Goal: Information Seeking & Learning: Learn about a topic

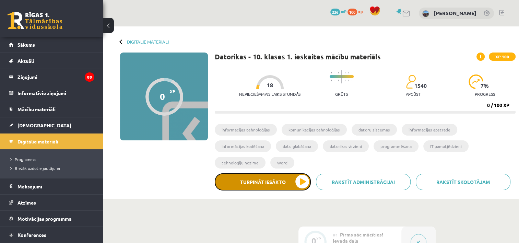
click at [306, 173] on button "Turpināt iesākto" at bounding box center [263, 181] width 96 height 17
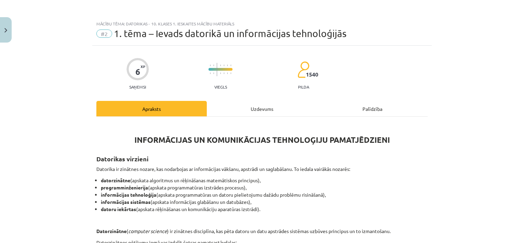
click at [254, 109] on div "Uzdevums" at bounding box center [262, 108] width 110 height 15
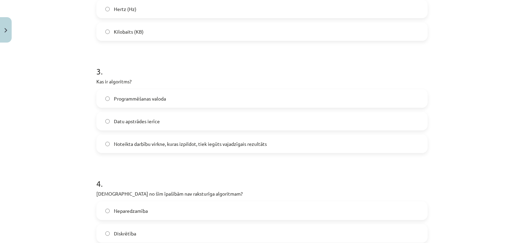
scroll to position [677, 0]
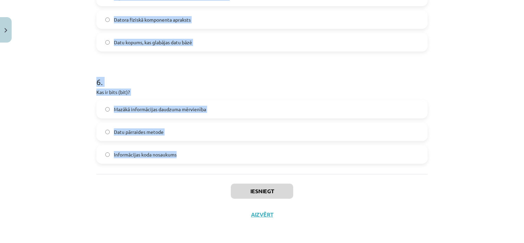
drag, startPoint x: 82, startPoint y: 132, endPoint x: 190, endPoint y: 158, distance: 111.0
click at [190, 158] on div "Mācību tēma: Datorikas - 10. klases 1. ieskaites mācību materiāls #2 1. tēma – …" at bounding box center [262, 121] width 524 height 243
copy form "1 . Datoru veido… Aparatūra un programmatūra Sistēmbloks un monitors Korpuss, m…"
click at [52, 99] on div "Mācību tēma: Datorikas - 10. klases 1. ieskaites mācību materiāls #2 1. tēma – …" at bounding box center [262, 121] width 524 height 243
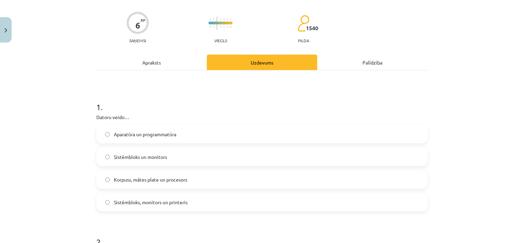
scroll to position [47, 0]
click at [149, 136] on span "Aparatūra un programmatūra" at bounding box center [145, 133] width 62 height 7
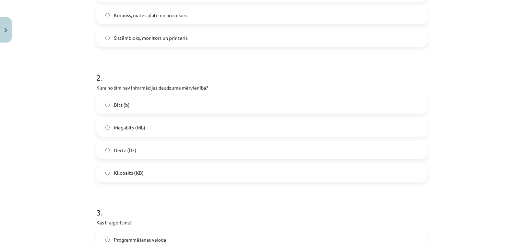
scroll to position [216, 0]
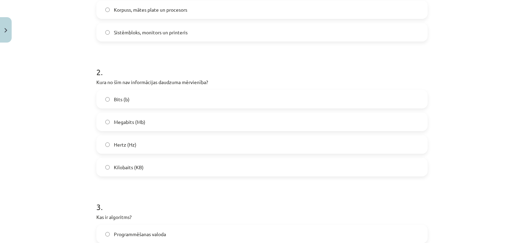
click at [142, 146] on label "Hertz (Hz)" at bounding box center [262, 144] width 330 height 17
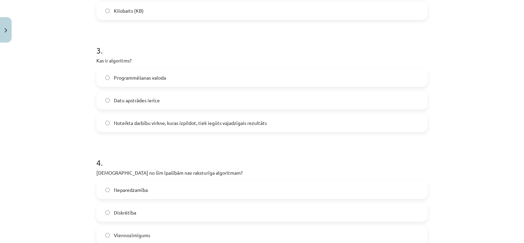
scroll to position [374, 0]
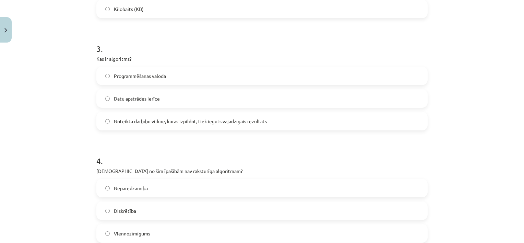
click at [132, 118] on span "Noteikta darbību virkne, kuras izpildot, tiek iegūts vajadzīgais rezultāts" at bounding box center [190, 121] width 153 height 7
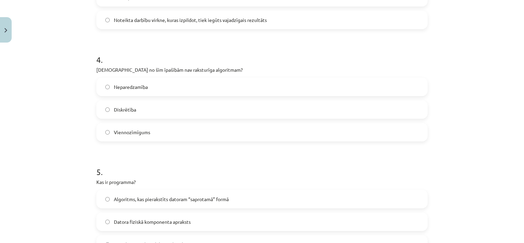
scroll to position [487, 0]
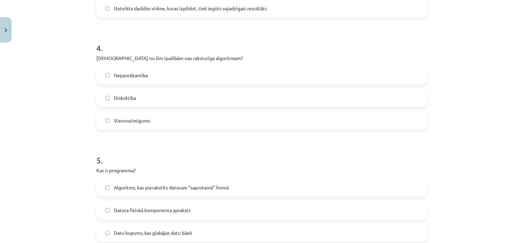
click at [135, 75] on span "Neparedzamība" at bounding box center [131, 75] width 34 height 7
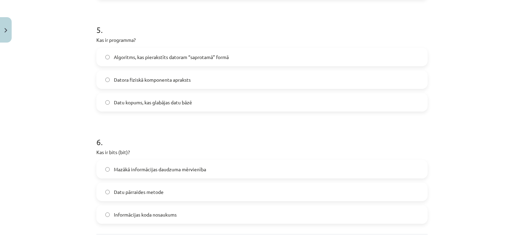
scroll to position [621, 0]
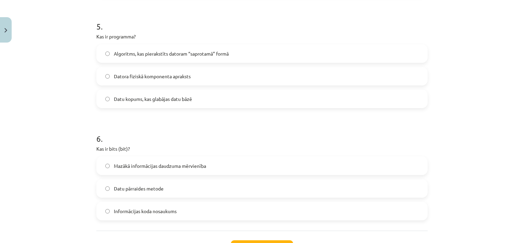
click at [144, 54] on span "Algoritms, kas pierakstīts datoram “saprotamā” formā" at bounding box center [171, 53] width 115 height 7
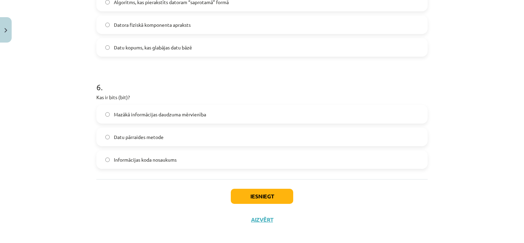
scroll to position [677, 0]
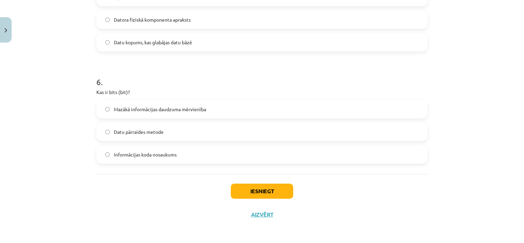
click at [157, 106] on span "Mazākā informācijas daudzuma mērvienība" at bounding box center [160, 109] width 92 height 7
click at [279, 186] on button "Iesniegt" at bounding box center [262, 190] width 62 height 15
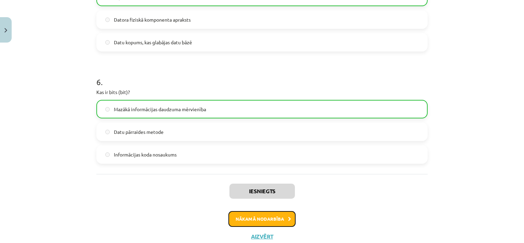
click at [261, 217] on button "Nākamā nodarbība" at bounding box center [261, 219] width 67 height 16
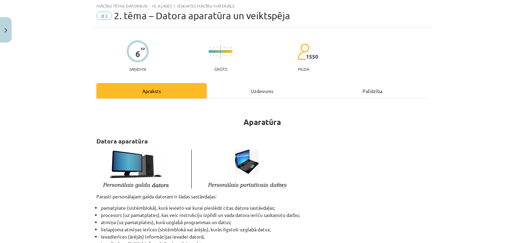
scroll to position [17, 0]
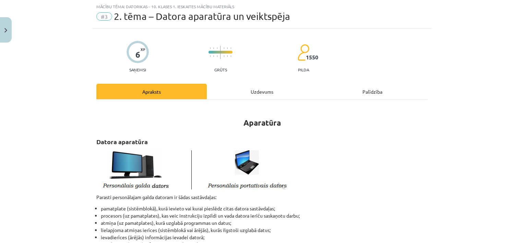
click at [257, 85] on div "Uzdevums" at bounding box center [262, 91] width 110 height 15
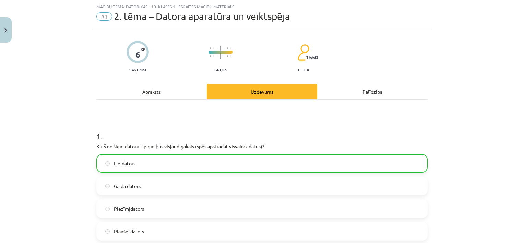
click at [129, 167] on label "Lieldators" at bounding box center [262, 163] width 330 height 17
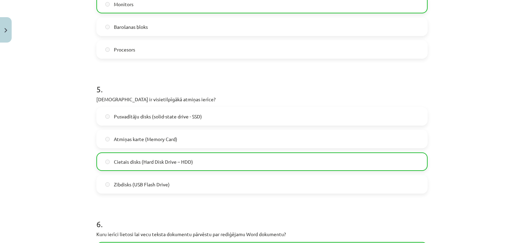
scroll to position [789, 0]
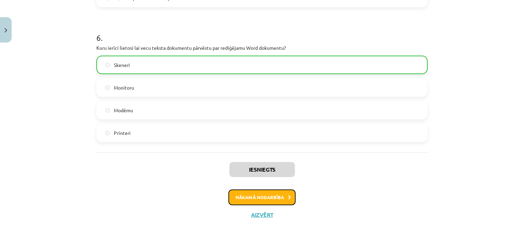
click at [268, 200] on button "Nākamā nodarbība" at bounding box center [261, 197] width 67 height 16
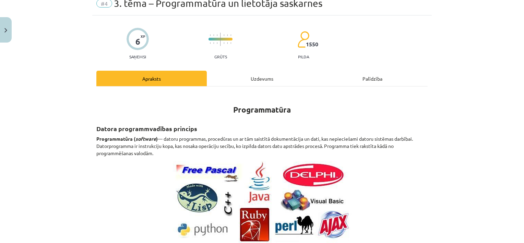
scroll to position [17, 0]
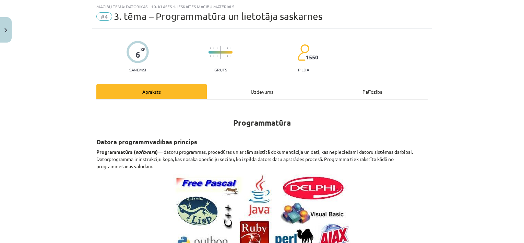
click at [260, 96] on div "Uzdevums" at bounding box center [262, 91] width 110 height 15
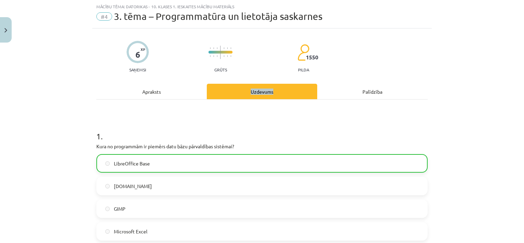
click at [260, 96] on div "Uzdevums" at bounding box center [262, 91] width 110 height 15
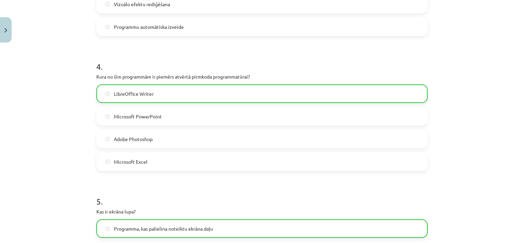
scroll to position [744, 0]
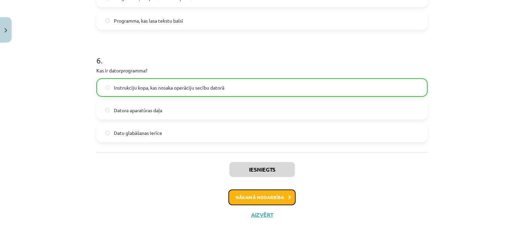
click at [255, 198] on button "Nākamā nodarbība" at bounding box center [261, 197] width 67 height 16
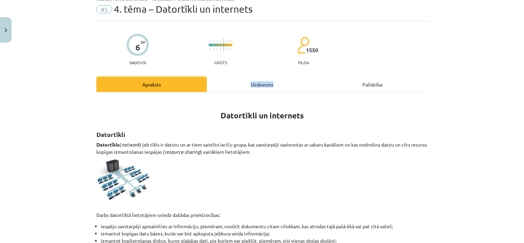
scroll to position [17, 0]
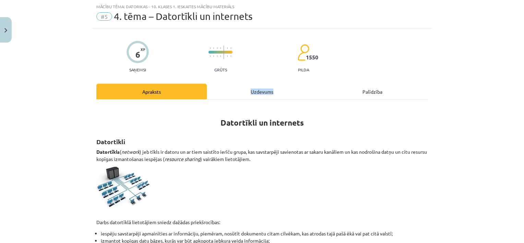
click at [248, 91] on div "Uzdevums" at bounding box center [262, 91] width 110 height 15
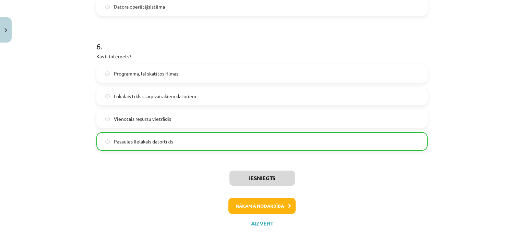
scroll to position [789, 0]
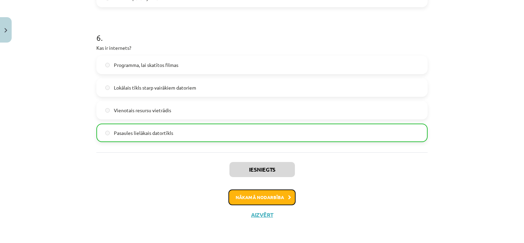
click at [261, 199] on button "Nākamā nodarbība" at bounding box center [261, 197] width 67 height 16
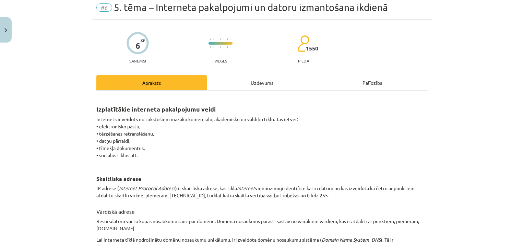
scroll to position [17, 0]
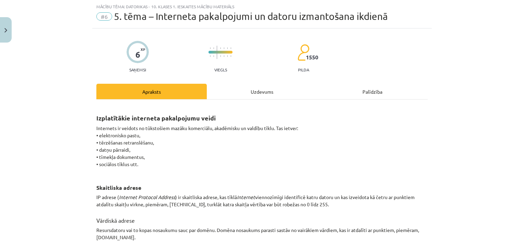
click at [267, 91] on div "Uzdevums" at bounding box center [262, 91] width 110 height 15
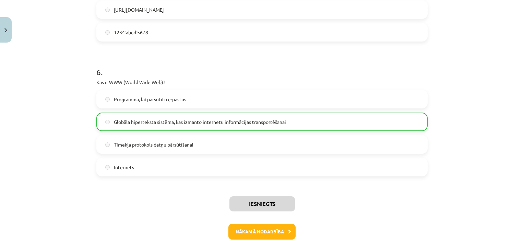
scroll to position [744, 0]
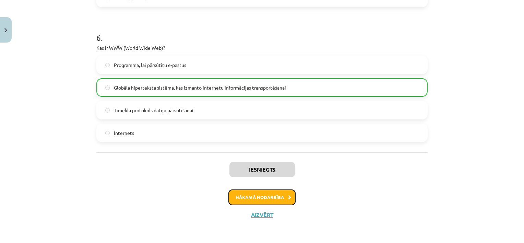
click at [254, 196] on button "Nākamā nodarbība" at bounding box center [261, 197] width 67 height 16
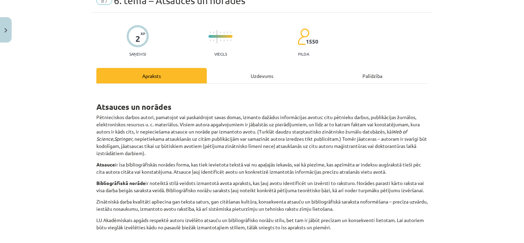
scroll to position [17, 0]
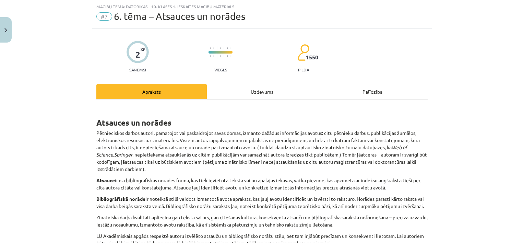
click at [246, 85] on div "Uzdevums" at bounding box center [262, 91] width 110 height 15
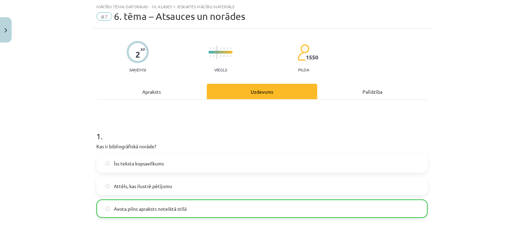
scroll to position [205, 0]
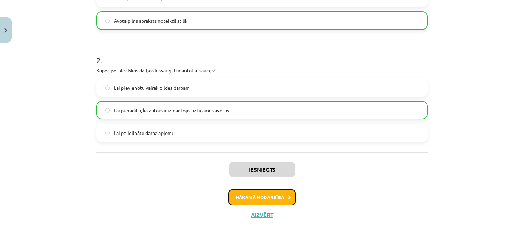
click at [250, 190] on button "Nākamā nodarbība" at bounding box center [261, 197] width 67 height 16
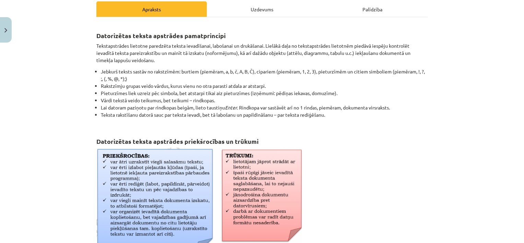
scroll to position [100, 0]
click at [253, 6] on div "Uzdevums" at bounding box center [262, 8] width 110 height 15
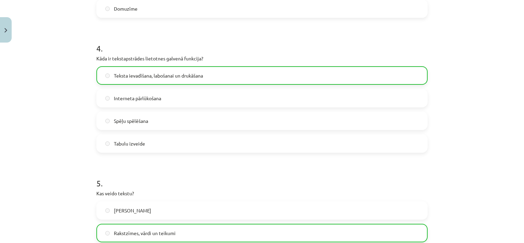
scroll to position [632, 0]
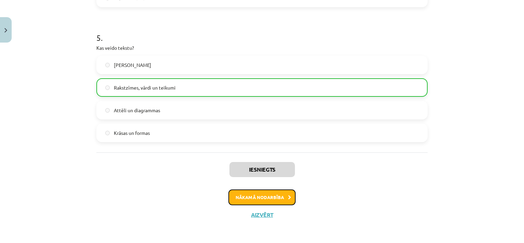
click at [271, 196] on button "Nākamā nodarbība" at bounding box center [261, 197] width 67 height 16
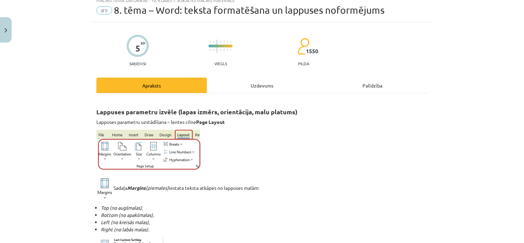
scroll to position [17, 0]
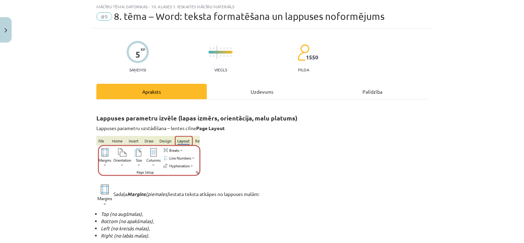
click at [249, 88] on div "Uzdevums" at bounding box center [262, 91] width 110 height 15
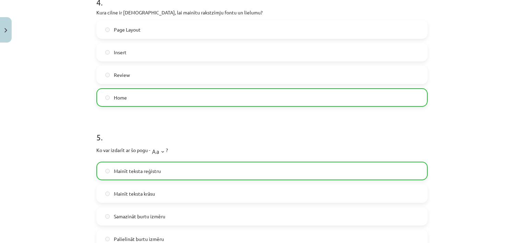
scroll to position [661, 0]
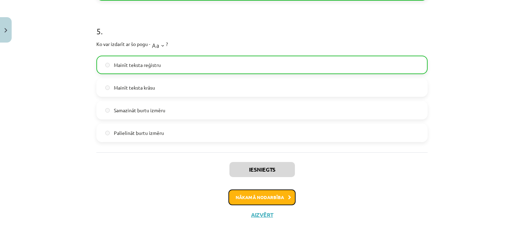
click at [278, 191] on button "Nākamā nodarbība" at bounding box center [261, 197] width 67 height 16
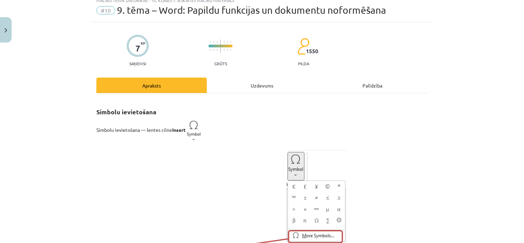
scroll to position [17, 0]
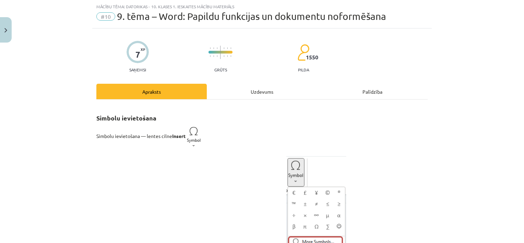
click at [254, 94] on div "Uzdevums" at bounding box center [262, 91] width 110 height 15
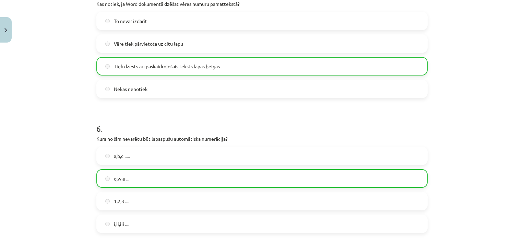
scroll to position [879, 0]
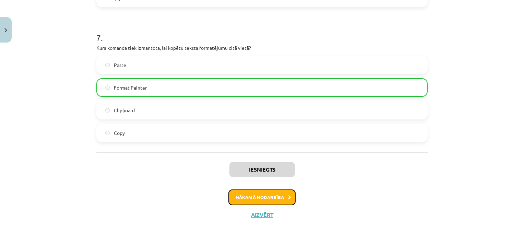
click at [262, 197] on button "Nākamā nodarbība" at bounding box center [261, 197] width 67 height 16
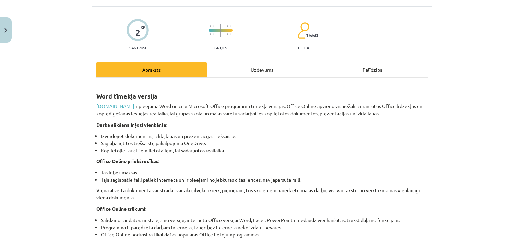
scroll to position [17, 0]
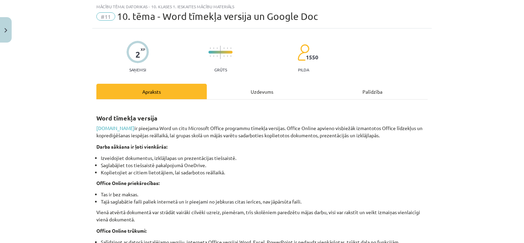
click at [264, 88] on div "Uzdevums" at bounding box center [262, 91] width 110 height 15
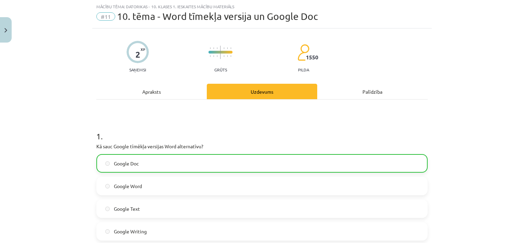
scroll to position [116, 0]
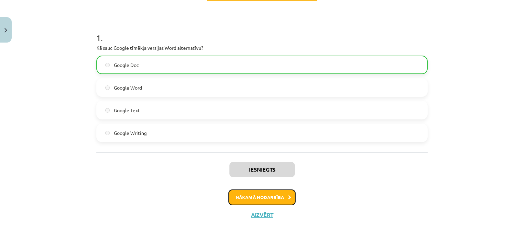
click at [246, 196] on button "Nākamā nodarbība" at bounding box center [261, 197] width 67 height 16
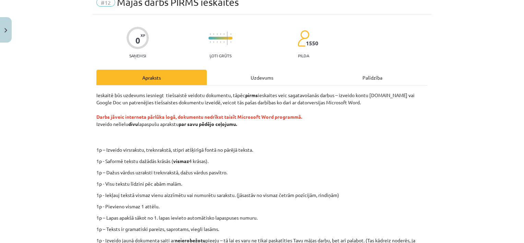
scroll to position [17, 0]
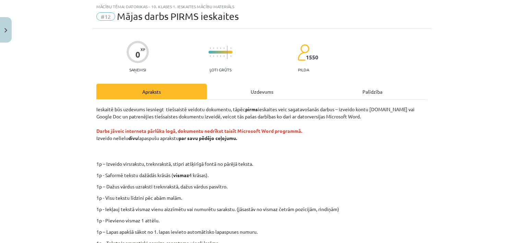
click at [264, 89] on div "Uzdevums" at bounding box center [262, 91] width 110 height 15
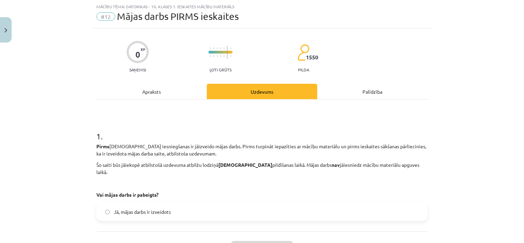
click at [168, 208] on span "Jā, mājas darbs ir izveidots" at bounding box center [142, 211] width 57 height 7
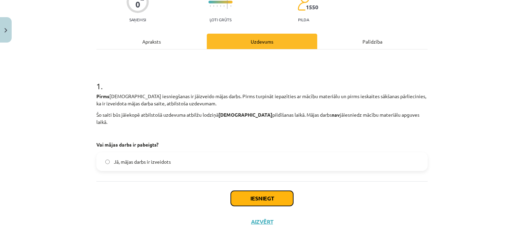
click at [267, 191] on button "Iesniegt" at bounding box center [262, 198] width 62 height 15
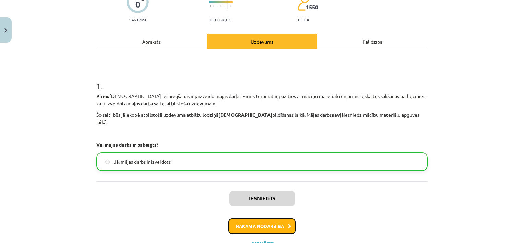
click at [266, 220] on button "Nākamā nodarbība" at bounding box center [261, 226] width 67 height 16
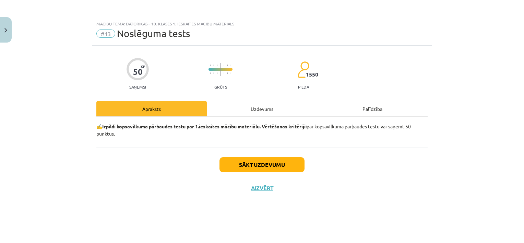
click at [263, 108] on div "Uzdevums" at bounding box center [262, 108] width 110 height 15
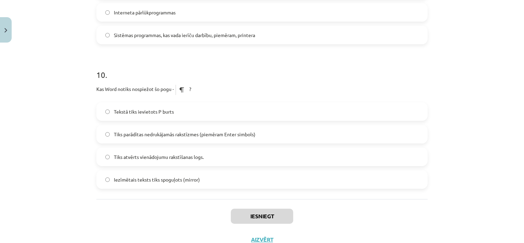
scroll to position [1294, 0]
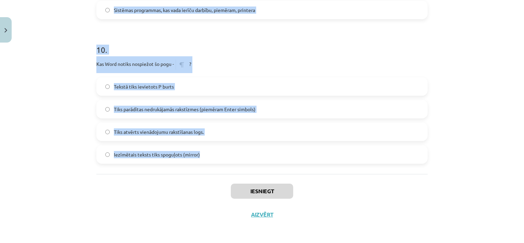
drag, startPoint x: 86, startPoint y: 151, endPoint x: 240, endPoint y: 166, distance: 154.7
click at [240, 166] on div "Mācību tēma: Datorikas - 10. klases 1. ieskaites mācību materiāls #13 Noslēguma…" at bounding box center [262, 121] width 524 height 243
copy form "1 . Kas ir cietais disks (HDD)? Mātes plates sastāvdaļa Datora lielas ietilpība…"
click at [96, 124] on div "Tekstā tiks ievietots P burts Tiks parādītas nedrukājamās rakstīzmes (piemēram …" at bounding box center [261, 120] width 331 height 86
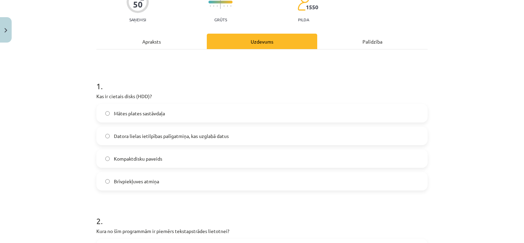
scroll to position [68, 0]
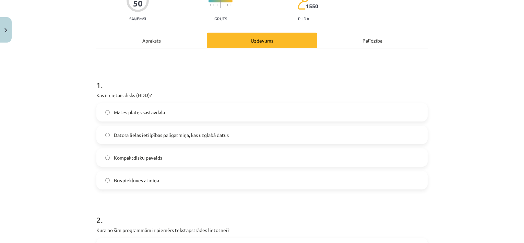
click at [189, 133] on span "Datora lielas ietilpības palīgatmiņa, kas uzglabā datus" at bounding box center [171, 134] width 115 height 7
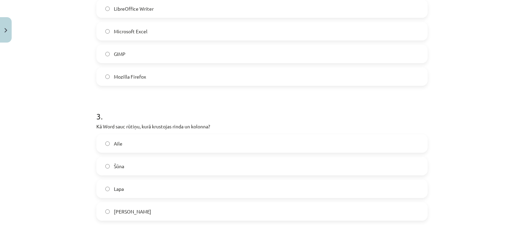
scroll to position [308, 0]
click at [155, 5] on label "LibreOffice Writer" at bounding box center [262, 7] width 330 height 17
click at [126, 165] on label "Šūna" at bounding box center [262, 164] width 330 height 17
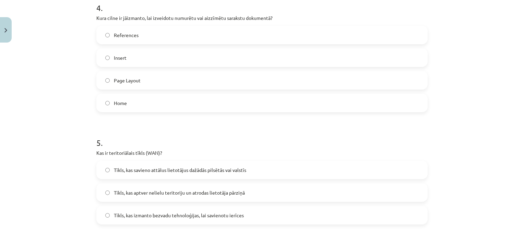
scroll to position [551, 0]
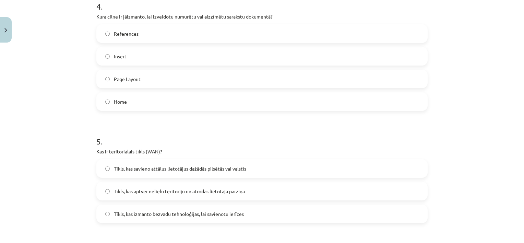
click at [139, 105] on label "Home" at bounding box center [262, 101] width 330 height 17
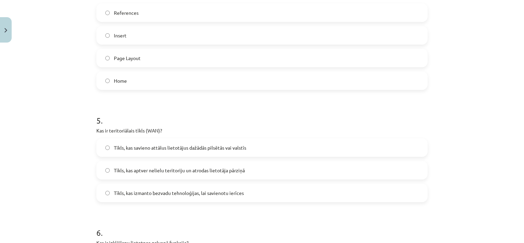
scroll to position [572, 0]
click at [239, 149] on span "Tīkls, kas savieno attālus lietotājus dažādās pilsētās vai valstīs" at bounding box center [180, 147] width 132 height 7
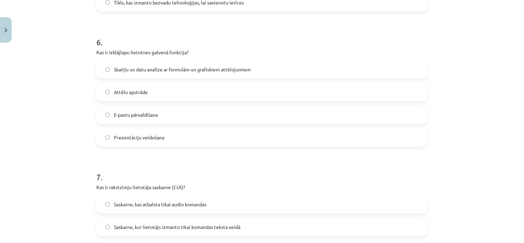
scroll to position [764, 0]
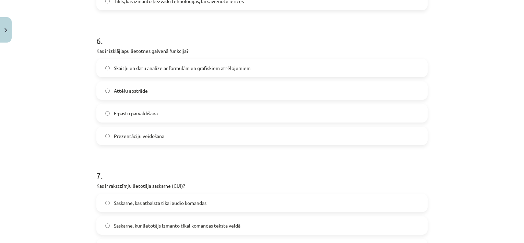
click at [148, 70] on span "Skaitļu un datu analīze ar formulām un grafiskiem attēlojumiem" at bounding box center [182, 67] width 137 height 7
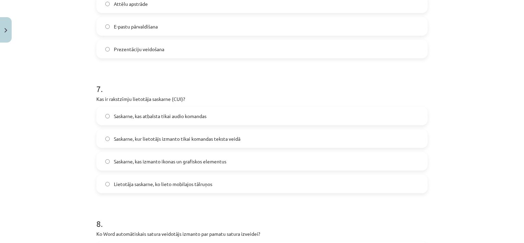
scroll to position [852, 0]
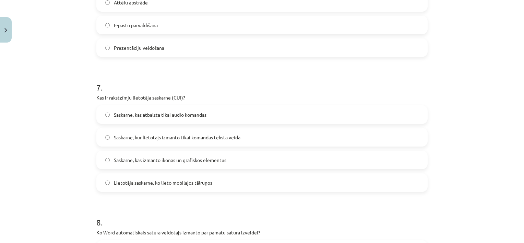
click at [239, 140] on label "Saskarne, kur lietotājs izmanto tikai komandas teksta veidā" at bounding box center [262, 137] width 330 height 17
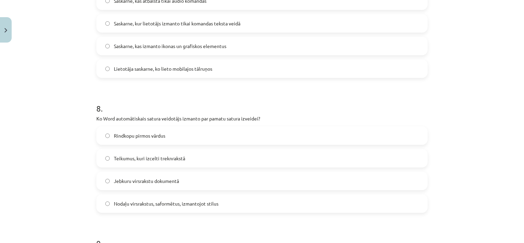
scroll to position [966, 0]
click at [139, 202] on span "Nodaļu virsrakstus, saformētus, izmantojot stilus" at bounding box center [166, 203] width 105 height 7
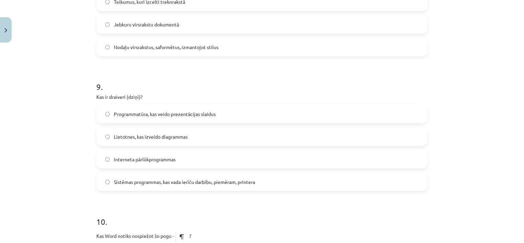
scroll to position [1122, 0]
click at [174, 184] on span "Sistēmas programmas, kas vada ierīču darbību, piemēram, printera" at bounding box center [184, 181] width 141 height 7
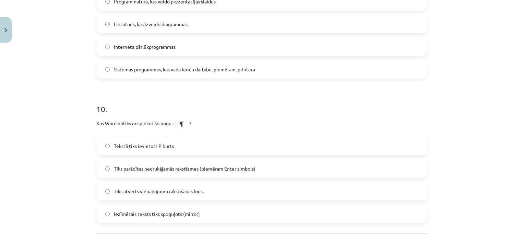
scroll to position [1235, 0]
click at [134, 167] on span "Tiks parādītas nedrukājamās rakstīzmes (piemēram Enter simbols)" at bounding box center [185, 167] width 142 height 7
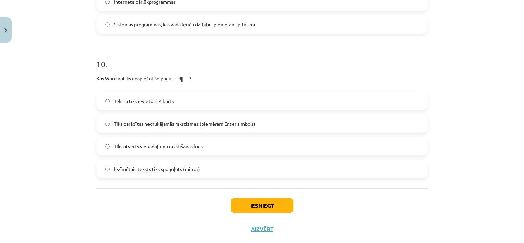
scroll to position [1281, 0]
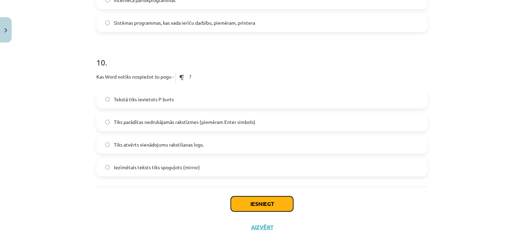
click at [270, 205] on button "Iesniegt" at bounding box center [262, 203] width 62 height 15
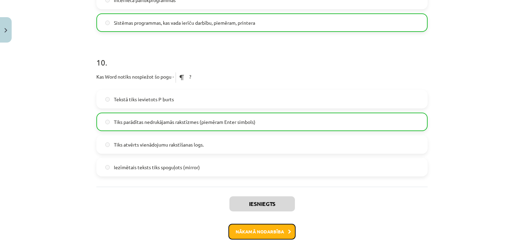
click at [240, 227] on button "Nākamā nodarbība" at bounding box center [261, 232] width 67 height 16
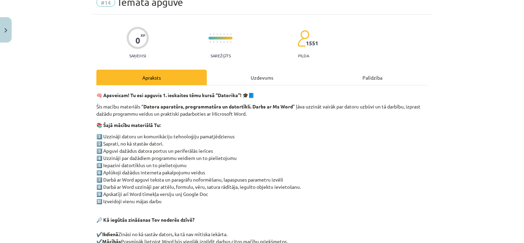
scroll to position [17, 0]
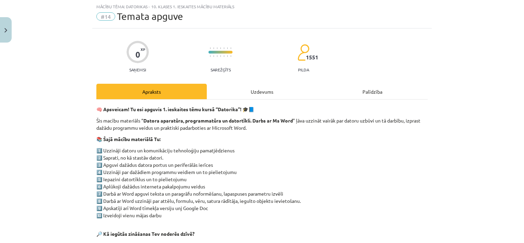
click at [246, 93] on div "Uzdevums" at bounding box center [262, 91] width 110 height 15
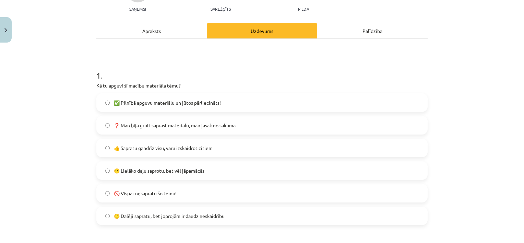
scroll to position [79, 0]
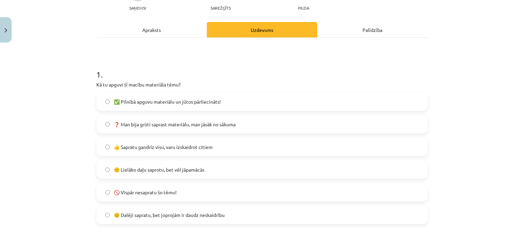
click at [198, 104] on span "✅ Pilnībā apguvu materiālu un jūtos pārliecināts!" at bounding box center [167, 101] width 107 height 7
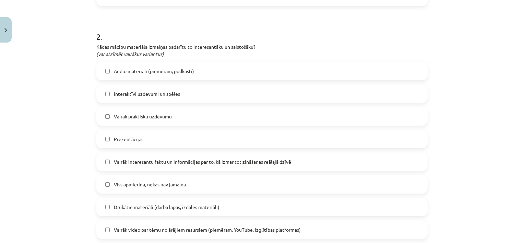
scroll to position [300, 0]
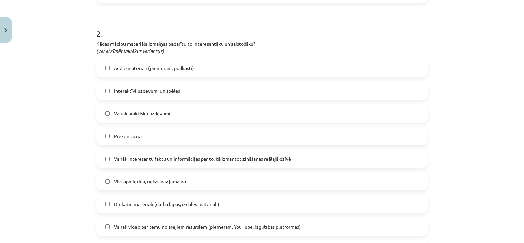
click at [184, 66] on span "Audio materiāli (piemēram, podkāsti)" at bounding box center [154, 67] width 80 height 7
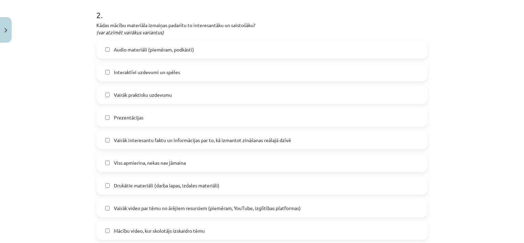
scroll to position [319, 0]
click at [146, 116] on label "Prezentācijas" at bounding box center [262, 116] width 330 height 17
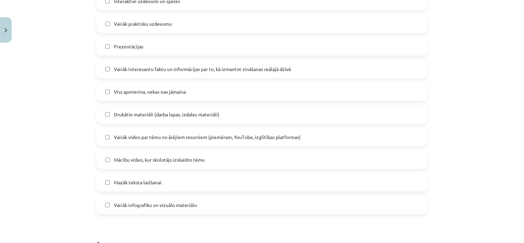
scroll to position [391, 0]
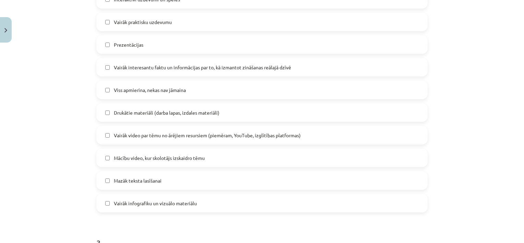
click at [134, 111] on span "Drukātie materiāli (darba lapas, izdales materiāli)" at bounding box center [167, 112] width 106 height 7
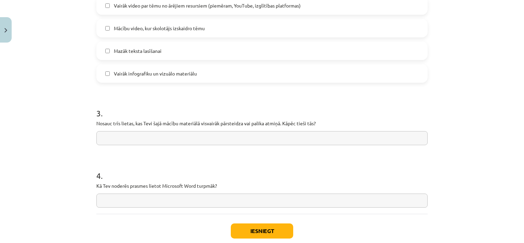
scroll to position [546, 0]
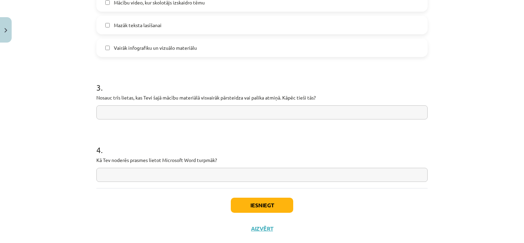
click at [198, 113] on input "text" at bounding box center [261, 112] width 331 height 14
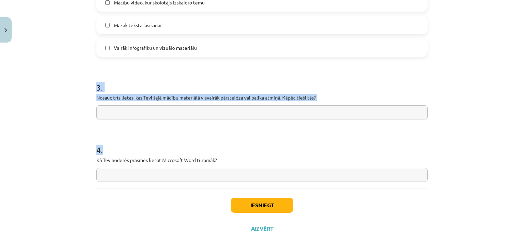
drag, startPoint x: 79, startPoint y: 79, endPoint x: 223, endPoint y: 165, distance: 168.5
click at [223, 165] on div "Mācību tēma: Datorikas - 10. klases 1. ieskaites mācību materiāls #14 Temata ap…" at bounding box center [262, 121] width 524 height 243
copy form "3 . Nosauc trīs lietas, kas Tevi šajā mācību materiālā visvairāk pārsteidza vai…"
click at [114, 111] on input "text" at bounding box center [261, 112] width 331 height 14
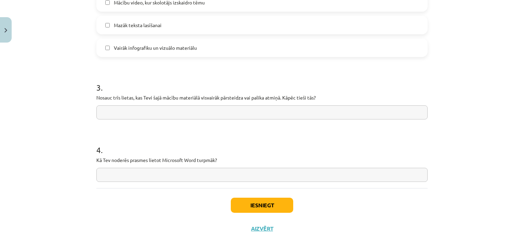
paste input "**********"
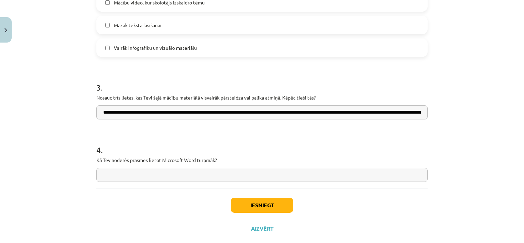
scroll to position [0, 1208]
click at [422, 110] on input "**********" at bounding box center [261, 112] width 331 height 14
click at [194, 174] on input "text" at bounding box center [261, 175] width 331 height 14
drag, startPoint x: 316, startPoint y: 112, endPoint x: 61, endPoint y: 104, distance: 254.6
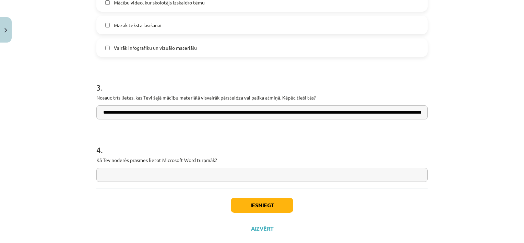
click at [61, 104] on div "Mācību tēma: Datorikas - 10. klases 1. ieskaites mācību materiāls #14 Temata ap…" at bounding box center [262, 121] width 524 height 243
type input "**********"
click at [147, 175] on input "text" at bounding box center [261, 175] width 331 height 14
paste input "**********"
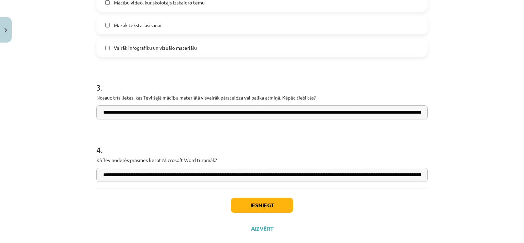
scroll to position [0, 535]
type input "**********"
click at [266, 204] on button "Iesniegt" at bounding box center [262, 205] width 62 height 15
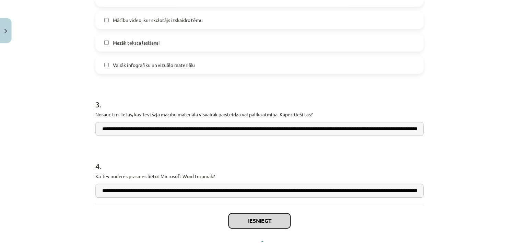
scroll to position [560, 0]
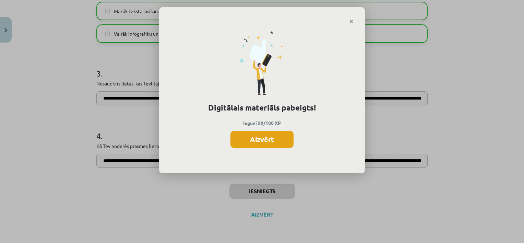
click at [266, 142] on button "Aizvērt" at bounding box center [261, 139] width 63 height 17
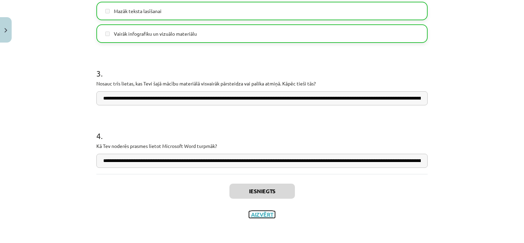
click at [260, 212] on button "Aizvērt" at bounding box center [262, 214] width 26 height 7
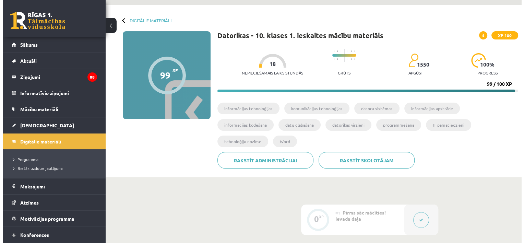
scroll to position [0, 0]
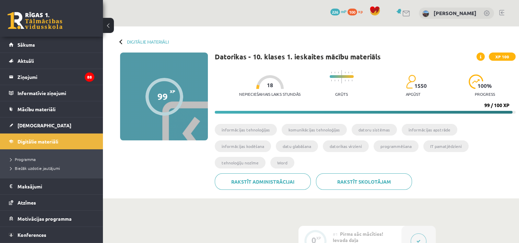
click at [418, 239] on icon at bounding box center [418, 241] width 4 height 4
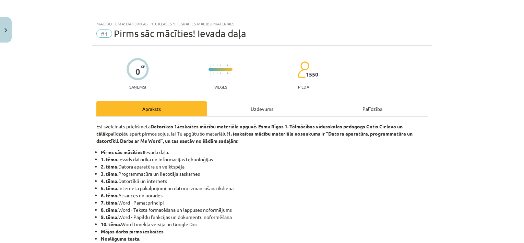
click at [264, 106] on div "Uzdevums" at bounding box center [262, 108] width 110 height 15
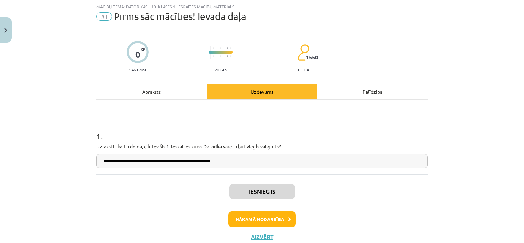
scroll to position [39, 0]
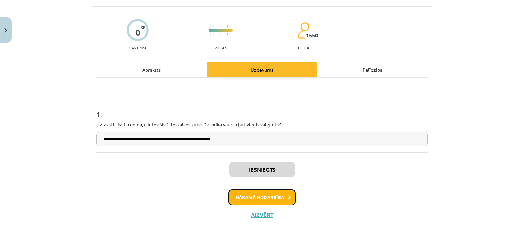
click at [280, 192] on button "Nākamā nodarbība" at bounding box center [261, 197] width 67 height 16
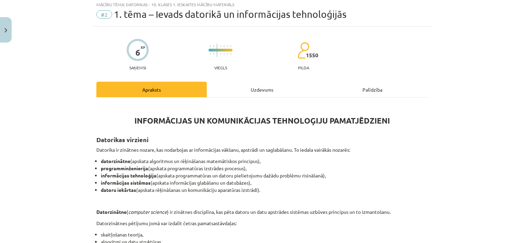
scroll to position [17, 0]
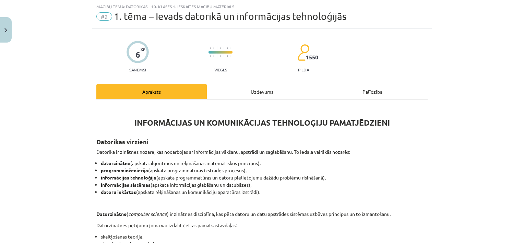
click at [258, 88] on div "Uzdevums" at bounding box center [262, 91] width 110 height 15
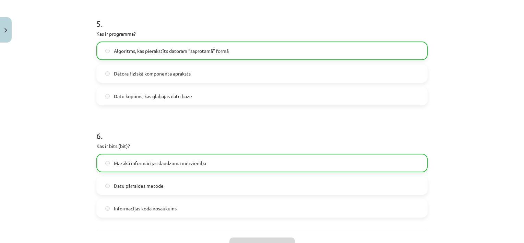
scroll to position [699, 0]
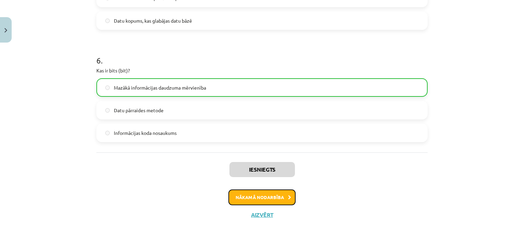
click at [264, 195] on button "Nākamā nodarbība" at bounding box center [261, 197] width 67 height 16
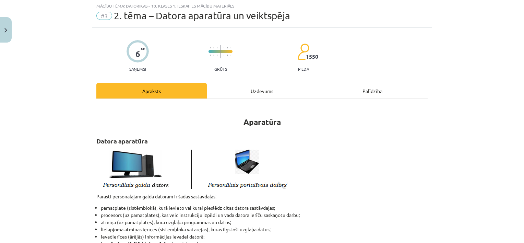
scroll to position [17, 0]
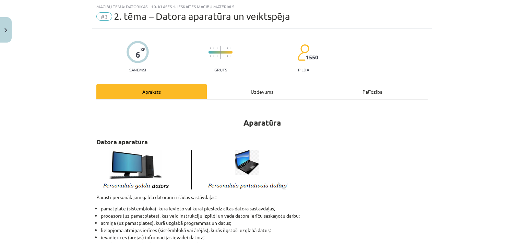
click at [251, 89] on div "Uzdevums" at bounding box center [262, 91] width 110 height 15
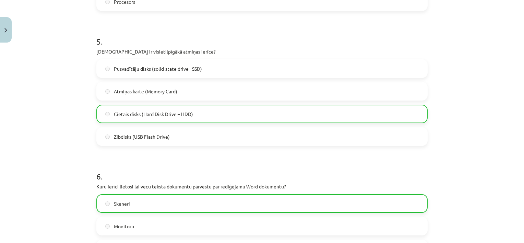
scroll to position [789, 0]
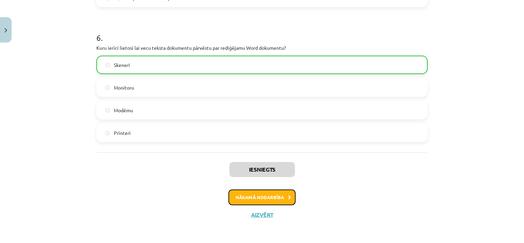
click at [273, 204] on button "Nākamā nodarbība" at bounding box center [261, 197] width 67 height 16
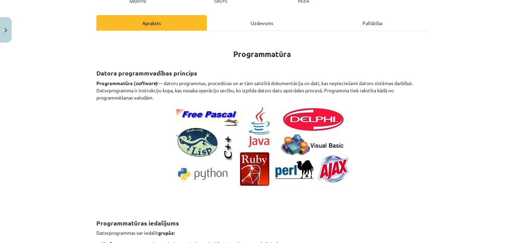
scroll to position [17, 0]
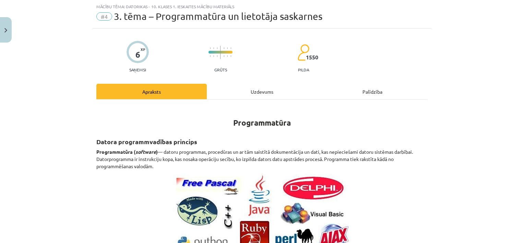
click at [255, 93] on div "Uzdevums" at bounding box center [262, 91] width 110 height 15
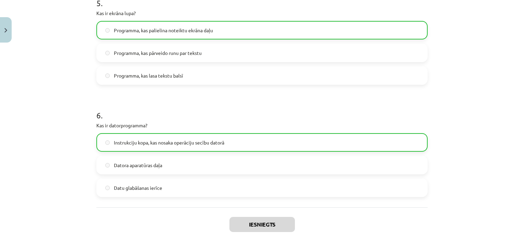
scroll to position [744, 0]
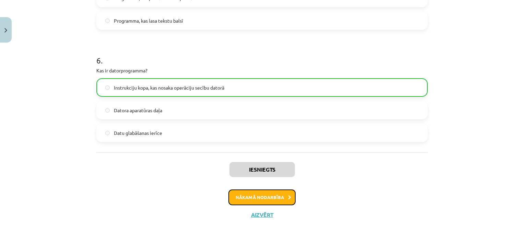
click at [266, 202] on button "Nākamā nodarbība" at bounding box center [261, 197] width 67 height 16
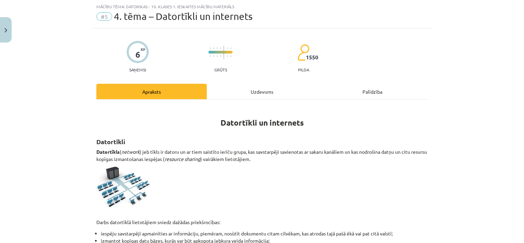
click at [247, 88] on div "Uzdevums" at bounding box center [262, 91] width 110 height 15
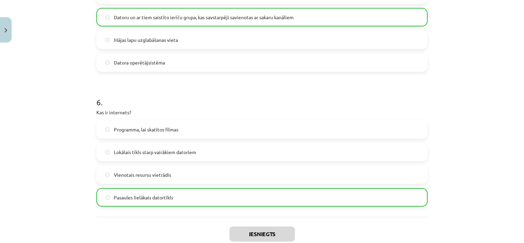
scroll to position [789, 0]
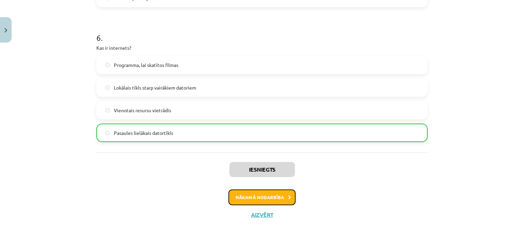
click at [248, 198] on button "Nākamā nodarbība" at bounding box center [261, 197] width 67 height 16
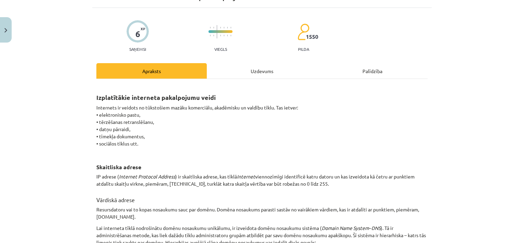
scroll to position [17, 0]
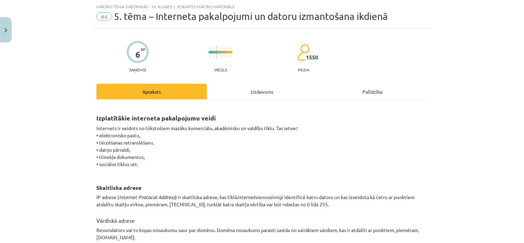
click at [254, 89] on div "Uzdevums" at bounding box center [262, 91] width 110 height 15
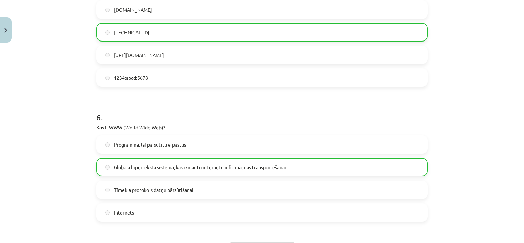
scroll to position [744, 0]
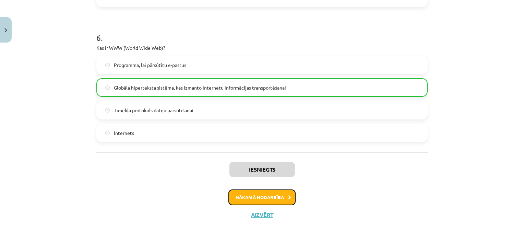
click at [262, 200] on button "Nākamā nodarbība" at bounding box center [261, 197] width 67 height 16
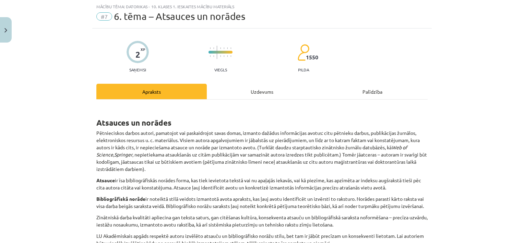
click at [256, 94] on div "Uzdevums" at bounding box center [262, 91] width 110 height 15
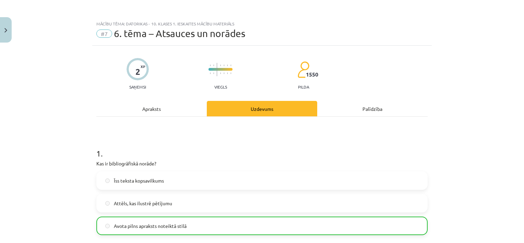
scroll to position [205, 0]
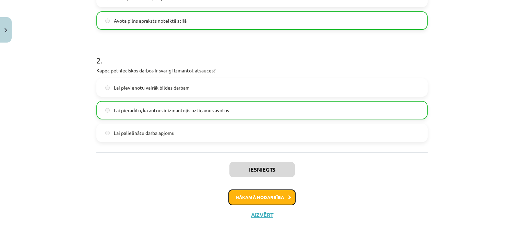
click at [249, 193] on button "Nākamā nodarbība" at bounding box center [261, 197] width 67 height 16
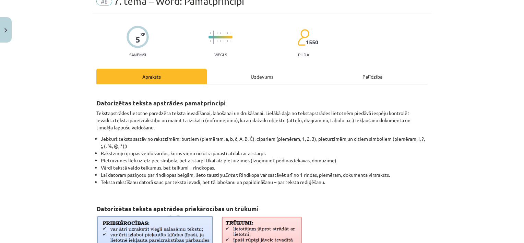
scroll to position [17, 0]
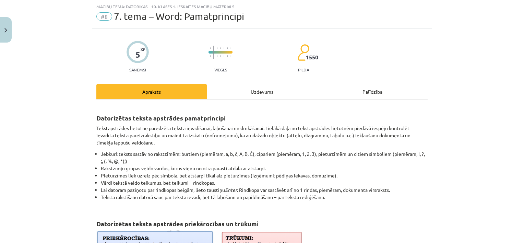
click at [236, 91] on div "Uzdevums" at bounding box center [262, 91] width 110 height 15
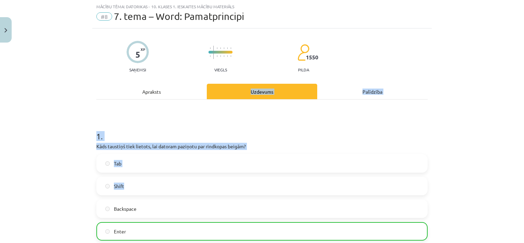
drag, startPoint x: 236, startPoint y: 91, endPoint x: 147, endPoint y: 187, distance: 130.3
click at [322, 149] on p "Kāds taustiņš tiek lietots, lai datoram paziņotu par rindkopas beigām?" at bounding box center [261, 146] width 331 height 7
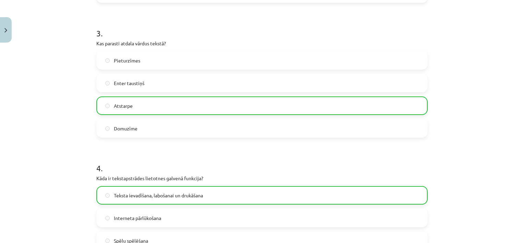
scroll to position [632, 0]
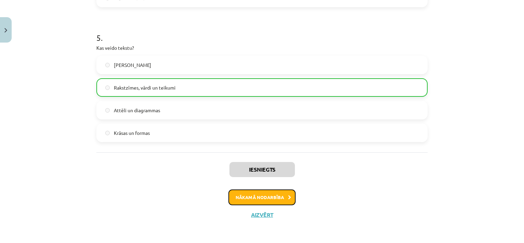
click at [258, 202] on button "Nākamā nodarbība" at bounding box center [261, 197] width 67 height 16
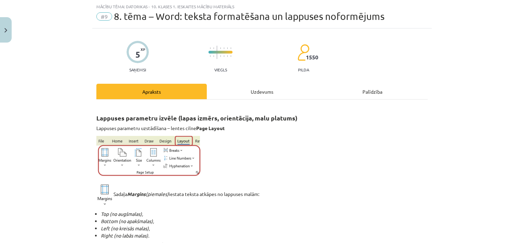
click at [250, 86] on div "Uzdevums" at bounding box center [262, 91] width 110 height 15
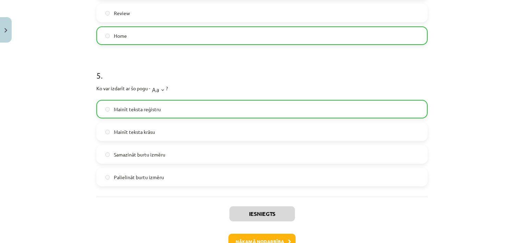
scroll to position [661, 0]
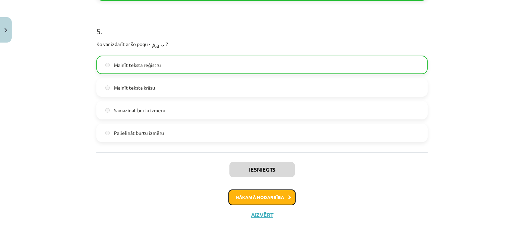
click at [259, 192] on button "Nākamā nodarbība" at bounding box center [261, 197] width 67 height 16
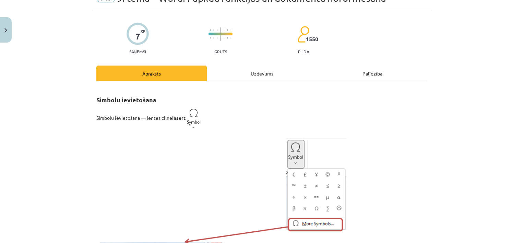
scroll to position [17, 0]
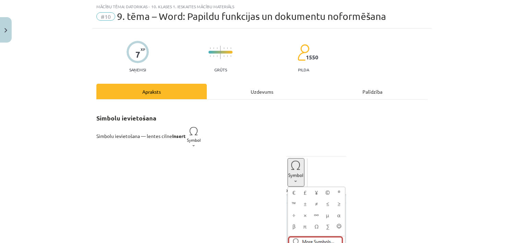
click at [244, 84] on div "Uzdevums" at bounding box center [262, 91] width 110 height 15
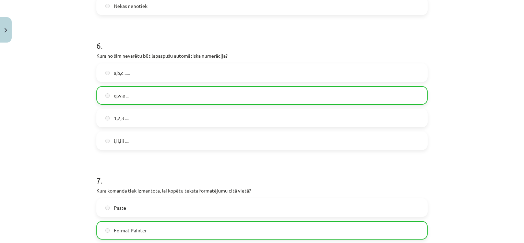
scroll to position [879, 0]
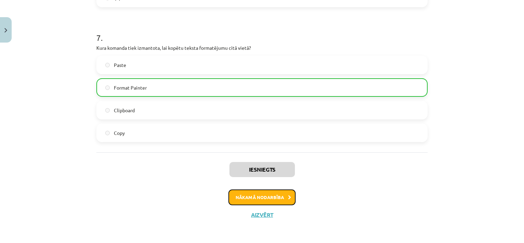
click at [249, 195] on button "Nākamā nodarbība" at bounding box center [261, 197] width 67 height 16
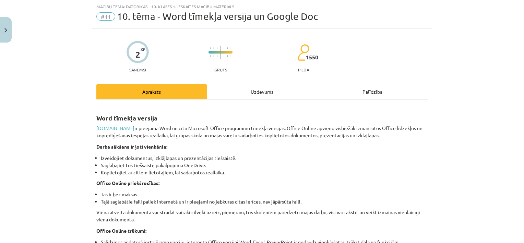
click at [248, 90] on div "Uzdevums" at bounding box center [262, 91] width 110 height 15
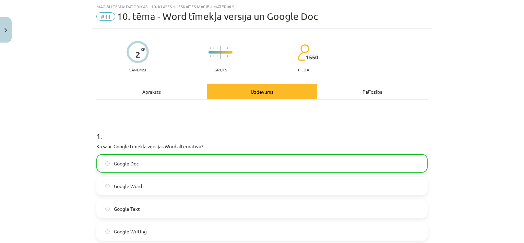
scroll to position [116, 0]
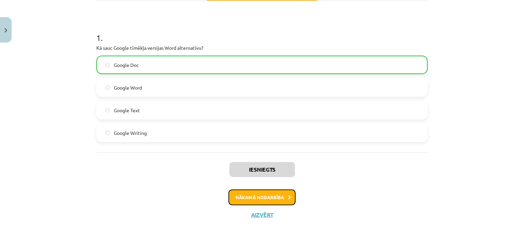
click at [277, 195] on button "Nākamā nodarbība" at bounding box center [261, 197] width 67 height 16
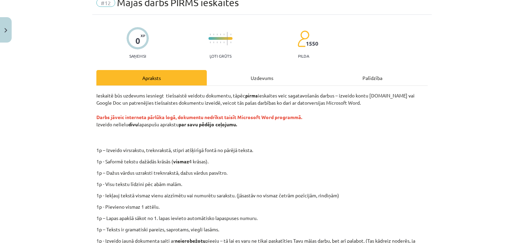
scroll to position [17, 0]
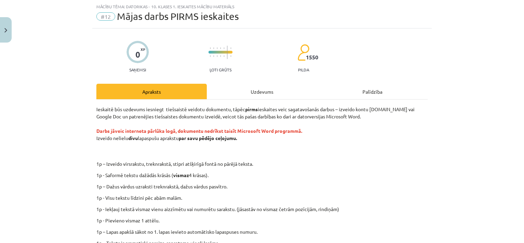
click at [262, 94] on div "Uzdevums" at bounding box center [262, 91] width 110 height 15
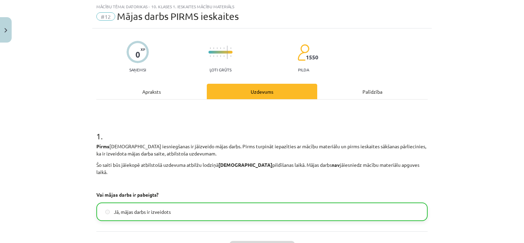
scroll to position [89, 0]
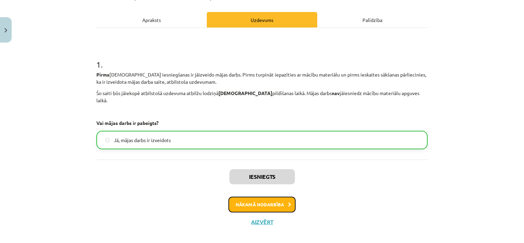
click at [267, 198] on button "Nākamā nodarbība" at bounding box center [261, 204] width 67 height 16
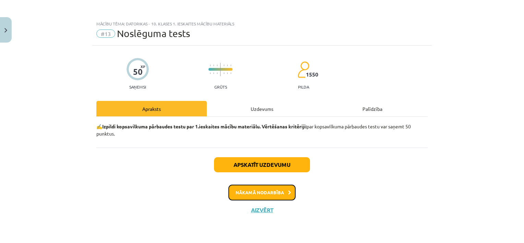
scroll to position [0, 0]
click at [261, 114] on div "Uzdevums" at bounding box center [262, 108] width 110 height 15
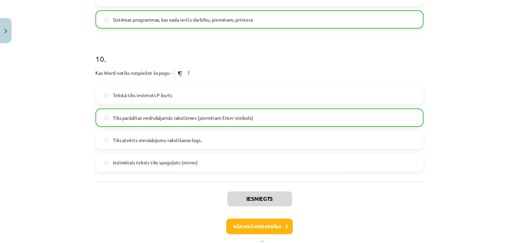
scroll to position [1315, 0]
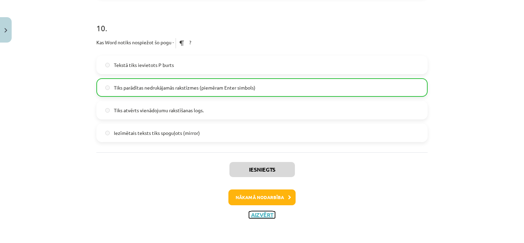
click at [261, 212] on button "Aizvērt" at bounding box center [262, 214] width 26 height 7
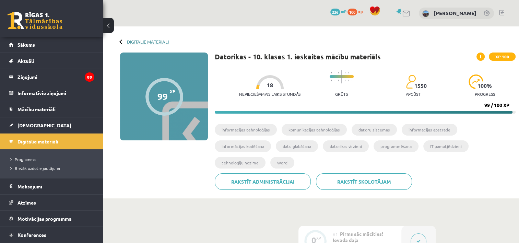
click at [128, 41] on link "Digitālie materiāli" at bounding box center [148, 41] width 42 height 5
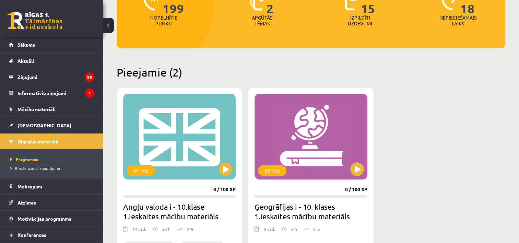
scroll to position [183, 0]
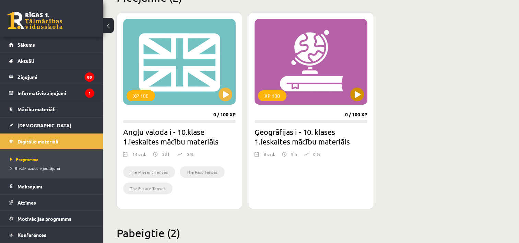
click at [354, 86] on div "XP 100" at bounding box center [310, 62] width 112 height 86
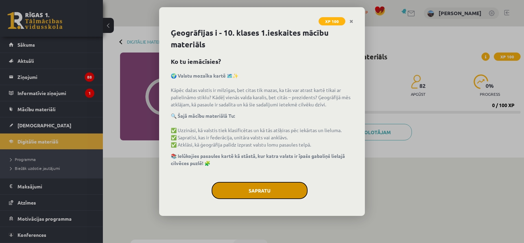
click at [254, 185] on button "Sapratu" at bounding box center [260, 190] width 96 height 17
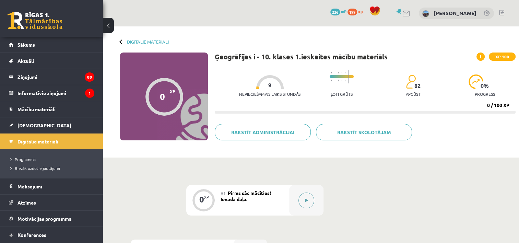
click at [304, 200] on button at bounding box center [306, 200] width 16 height 16
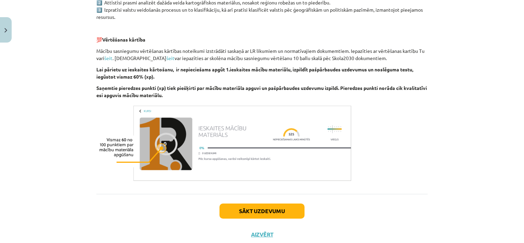
scroll to position [403, 0]
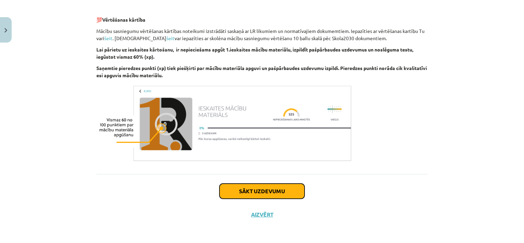
click at [272, 190] on button "Sākt uzdevumu" at bounding box center [261, 190] width 85 height 15
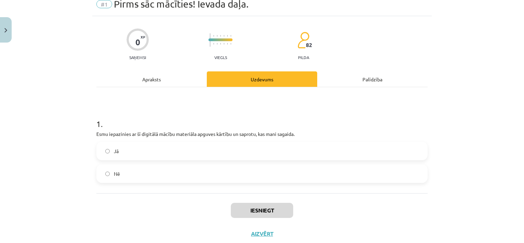
scroll to position [17, 0]
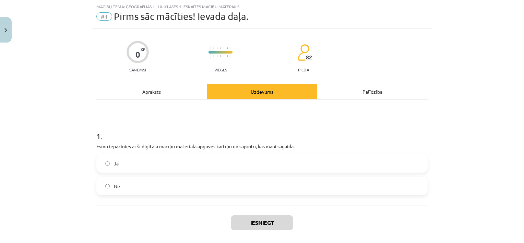
click at [114, 160] on span "Jā" at bounding box center [116, 163] width 5 height 7
click at [252, 218] on button "Iesniegt" at bounding box center [262, 222] width 62 height 15
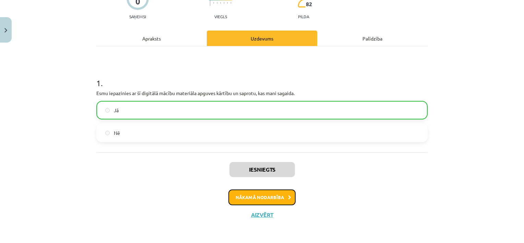
click at [248, 193] on button "Nākamā nodarbība" at bounding box center [261, 197] width 67 height 16
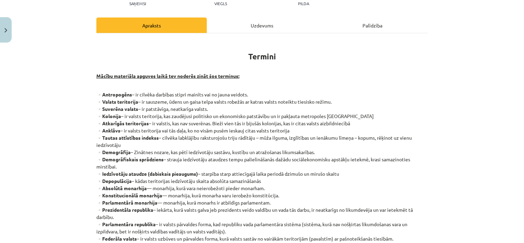
scroll to position [60, 0]
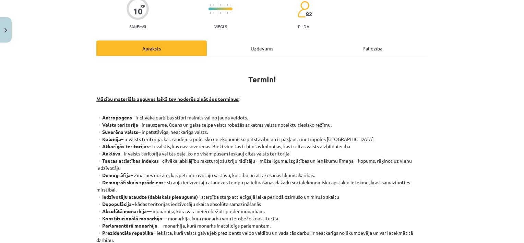
click at [264, 49] on div "Uzdevums" at bounding box center [262, 47] width 110 height 15
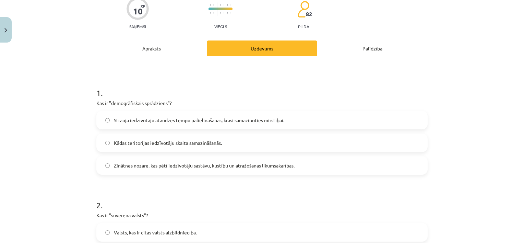
scroll to position [17, 0]
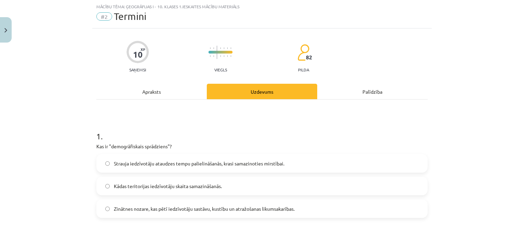
click at [142, 93] on div "Apraksts" at bounding box center [151, 91] width 110 height 15
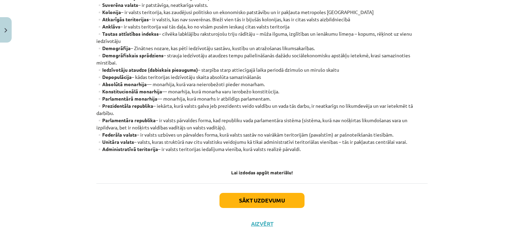
scroll to position [196, 0]
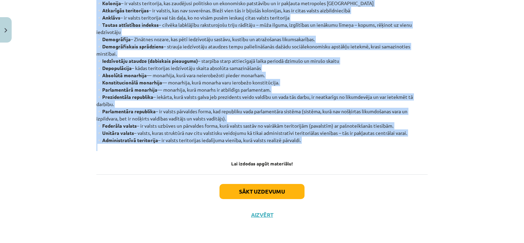
drag, startPoint x: 92, startPoint y: 160, endPoint x: 308, endPoint y: 144, distance: 216.3
click at [308, 144] on div "10 XP Saņemsi Viegls 82 pilda Apraksts Uzdevums Palīdzība Termini Mācību materi…" at bounding box center [261, 37] width 339 height 377
copy p "▫️Antropogēns – ir cilvēka darbības stipri mainīts vai no jauna veidots. ▫️Vals…"
click at [45, 117] on div "Mācību tēma: Ģeogrāfijas i - 10. klases 1.ieskaites mācību materiāls #2 Termini…" at bounding box center [262, 121] width 524 height 243
drag, startPoint x: 241, startPoint y: 137, endPoint x: 313, endPoint y: 144, distance: 71.7
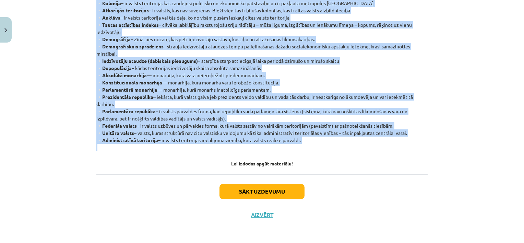
click at [313, 144] on div "Termini Mācību materiāla apguves laikā tev noderēs zināt šos terminus: ▫️Antrop…" at bounding box center [261, 46] width 331 height 239
copy div "Termini Mācību materiāla apguves laikā tev noderēs zināt šos terminus: ▫️Antrop…"
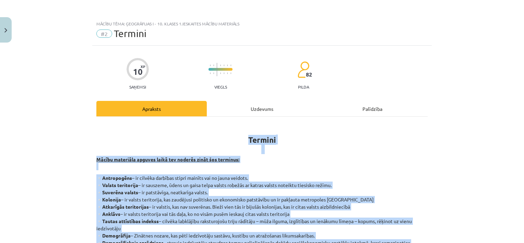
click at [255, 117] on div "Termini Mācību materiāla apguves laikā tev noderēs zināt šos terminus: ▫️Antrop…" at bounding box center [261, 244] width 331 height 254
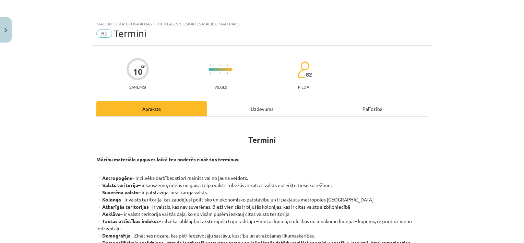
click at [266, 107] on div "Uzdevums" at bounding box center [262, 108] width 110 height 15
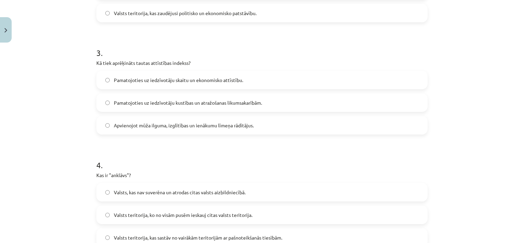
scroll to position [520, 0]
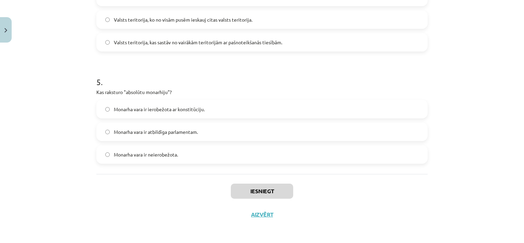
drag, startPoint x: 85, startPoint y: 130, endPoint x: 212, endPoint y: 155, distance: 128.9
click at [212, 155] on div "Mācību tēma: Ģeogrāfijas i - 10. klases 1.ieskaites mācību materiāls #2 Termini…" at bounding box center [262, 121] width 524 height 243
copy form "1 . Kas ir "demogrāfiskais sprādziens"? Strauja iedzīvotāju ataudzes tempu pali…"
click at [9, 49] on div "Mācību tēma: Ģeogrāfijas i - 10. klases 1.ieskaites mācību materiāls #2 Termini…" at bounding box center [262, 121] width 524 height 243
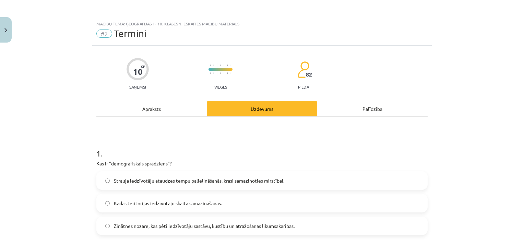
scroll to position [52, 0]
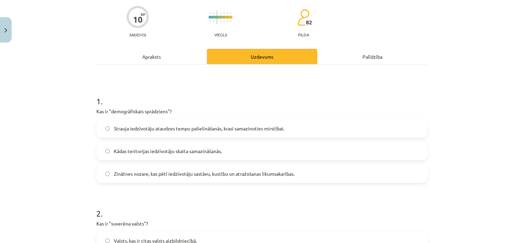
click at [246, 125] on span "Strauja iedzīvotāju ataudzes tempu palielināšanās, krasi samazinoties mirstībai." at bounding box center [199, 128] width 170 height 7
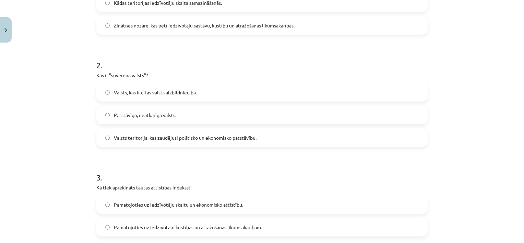
scroll to position [200, 0]
click at [150, 120] on label "Patstāvīga, neatkarīga valsts." at bounding box center [262, 114] width 330 height 17
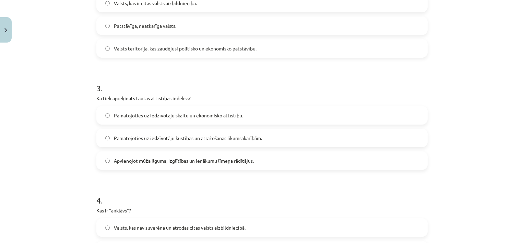
scroll to position [291, 0]
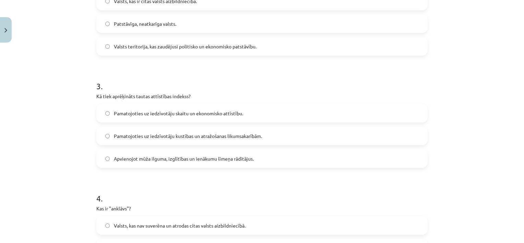
click at [148, 157] on span "Apvienojot mūža ilguma, izglītības un ienākumu līmeņa rādītājus." at bounding box center [184, 158] width 140 height 7
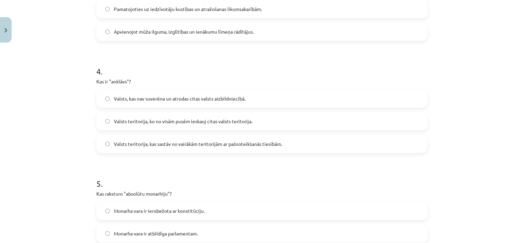
scroll to position [420, 0]
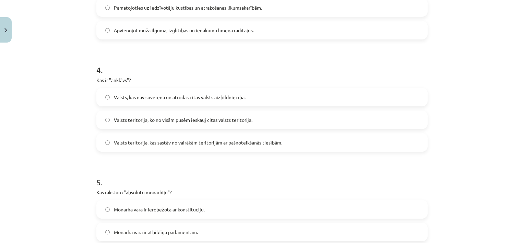
click at [192, 120] on span "Valsts teritorija, ko no visām pusēm ieskauj citas valsts teritorija." at bounding box center [183, 119] width 139 height 7
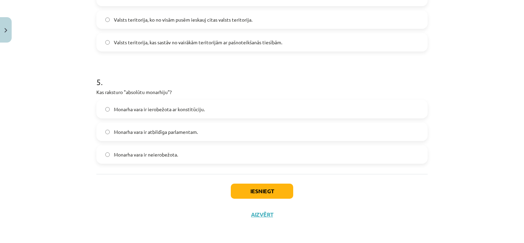
click at [131, 157] on span "Monarha vara ir neierobežota." at bounding box center [146, 154] width 64 height 7
click at [263, 190] on button "Iesniegt" at bounding box center [262, 190] width 62 height 15
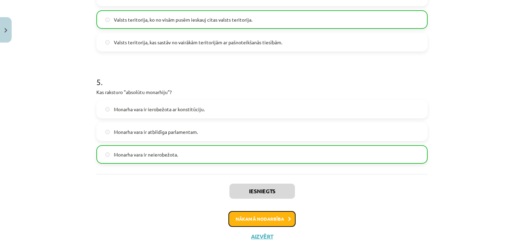
click at [273, 222] on button "Nākamā nodarbība" at bounding box center [261, 219] width 67 height 16
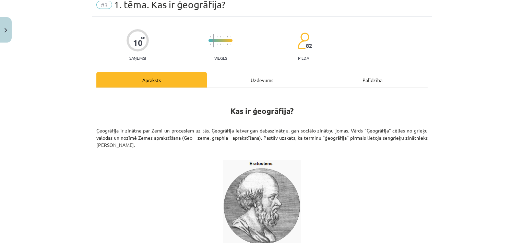
scroll to position [17, 0]
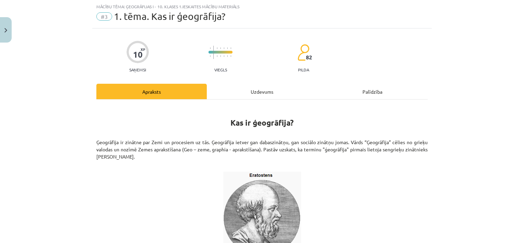
click at [246, 87] on div "Uzdevums" at bounding box center [262, 91] width 110 height 15
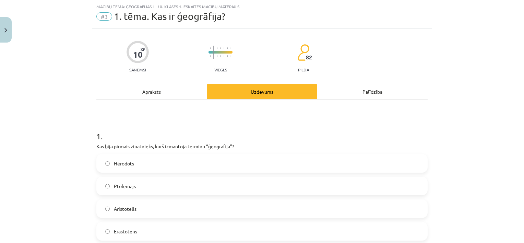
click at [152, 87] on div "Apraksts" at bounding box center [151, 91] width 110 height 15
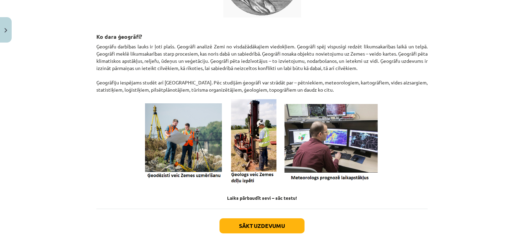
scroll to position [291, 0]
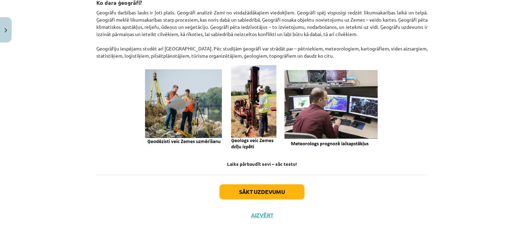
drag, startPoint x: 223, startPoint y: 118, endPoint x: 341, endPoint y: 56, distance: 133.6
copy div "Kas ir ģeogrāfija? Ģeogrāfija ir zinātne par Zemi un procesiem uz tās. Ģeogrāfi…"
click at [256, 125] on img at bounding box center [261, 107] width 239 height 88
click at [406, 134] on p at bounding box center [261, 107] width 331 height 88
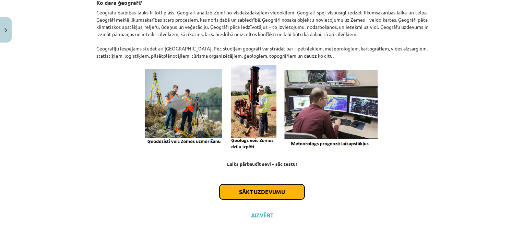
click at [267, 195] on button "Sākt uzdevumu" at bounding box center [261, 191] width 85 height 15
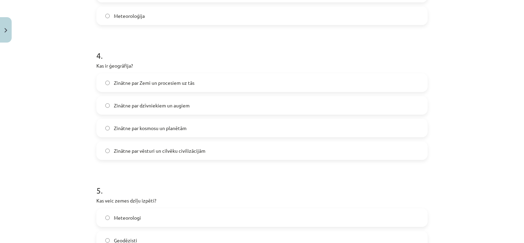
scroll to position [633, 0]
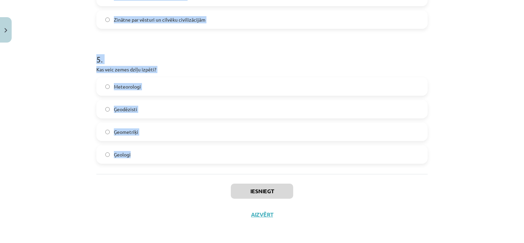
drag, startPoint x: 87, startPoint y: 131, endPoint x: 143, endPoint y: 168, distance: 66.5
click at [143, 168] on div "Mācību tēma: Ģeogrāfijas i - 10. klases 1.ieskaites mācību materiāls #3 1. tēma…" at bounding box center [262, 121] width 524 height 243
copy form "1 . Kas bija pirmais zinātnieks, kurš izmantoja terminu “ģeogrāfija”? Hērodots …"
click at [185, 62] on h1 "5 ." at bounding box center [261, 53] width 331 height 21
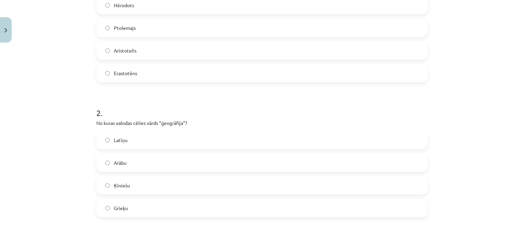
scroll to position [175, 0]
click at [147, 75] on label "Erastotēns" at bounding box center [262, 73] width 330 height 17
click at [126, 214] on label "Grieķu" at bounding box center [262, 208] width 330 height 17
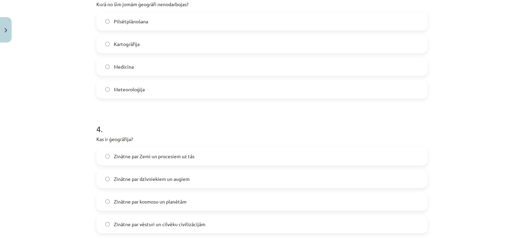
scroll to position [429, 0]
click at [138, 60] on label "Medicīna" at bounding box center [262, 65] width 330 height 17
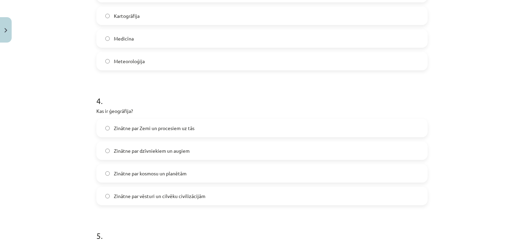
click at [163, 124] on span "Zinātne par Zemi un procesiem uz tās" at bounding box center [154, 127] width 81 height 7
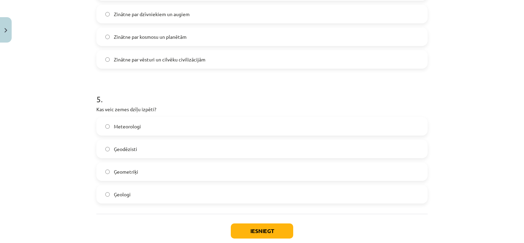
scroll to position [625, 0]
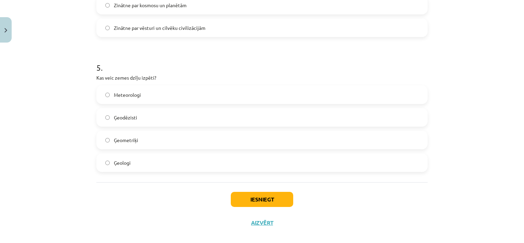
click at [135, 166] on label "Ģeologi" at bounding box center [262, 162] width 330 height 17
click at [255, 198] on button "Iesniegt" at bounding box center [262, 199] width 62 height 15
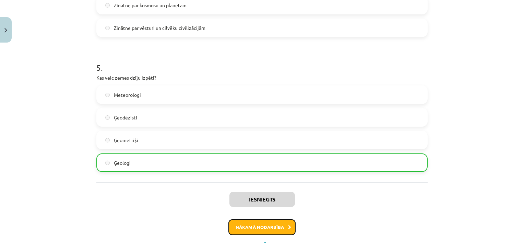
click at [258, 225] on button "Nākamā nodarbība" at bounding box center [261, 227] width 67 height 16
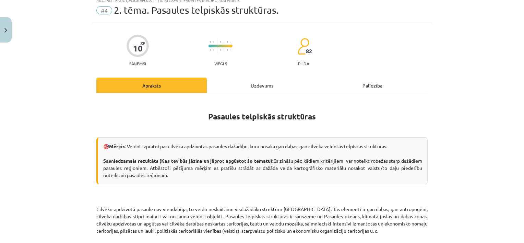
scroll to position [17, 0]
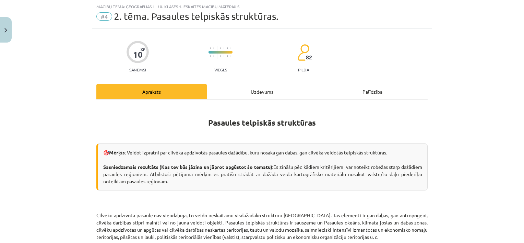
click at [244, 91] on div "Uzdevums" at bounding box center [262, 91] width 110 height 15
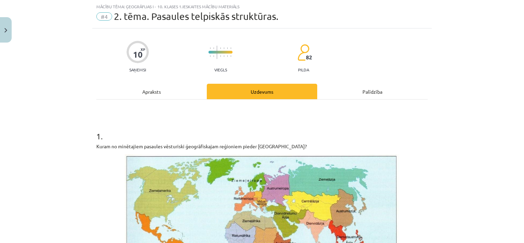
click at [139, 97] on div "Apraksts" at bounding box center [151, 91] width 110 height 15
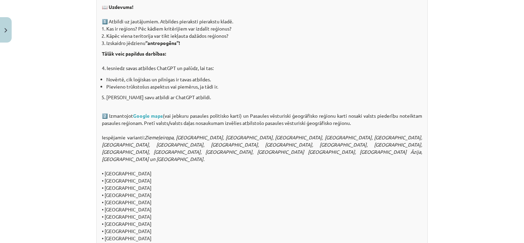
scroll to position [752, 0]
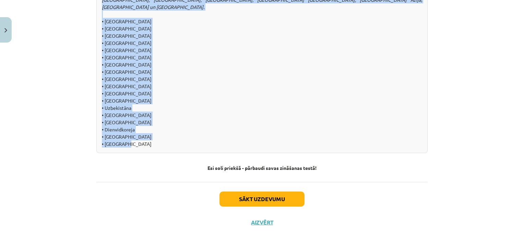
drag, startPoint x: 201, startPoint y: 117, endPoint x: 135, endPoint y: 141, distance: 69.3
copy div "Pasaules telpiskās struktūras 🎯 Mērķis : Veidot izpratni par cilvēka apdzīvotās…"
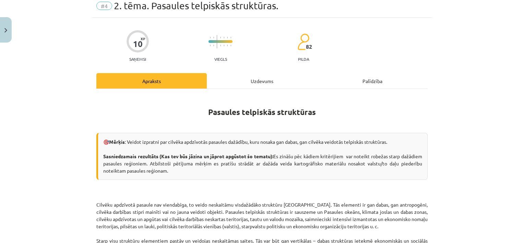
scroll to position [0, 0]
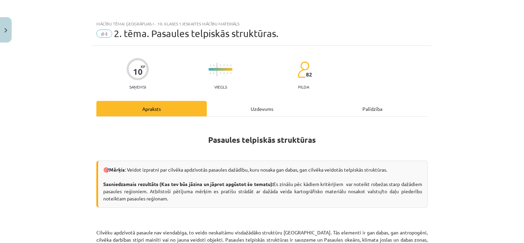
click at [272, 114] on div "Uzdevums" at bounding box center [262, 108] width 110 height 15
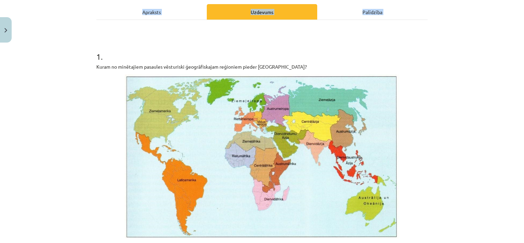
scroll to position [87, 0]
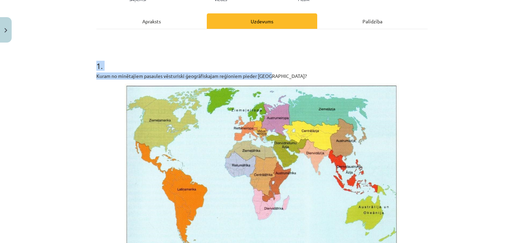
drag, startPoint x: 86, startPoint y: 128, endPoint x: 282, endPoint y: 75, distance: 202.6
click at [282, 75] on div "Mācību tēma: Ģeogrāfijas i - 10. klases 1.ieskaites mācību materiāls #4 2. tēma…" at bounding box center [262, 121] width 524 height 243
click at [82, 56] on div "Mācību tēma: Ģeogrāfijas i - 10. klases 1.ieskaites mācību materiāls #4 2. tēma…" at bounding box center [262, 121] width 524 height 243
click at [96, 66] on h1 "1 ." at bounding box center [261, 59] width 331 height 21
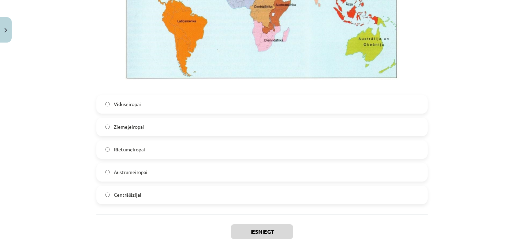
scroll to position [1632, 0]
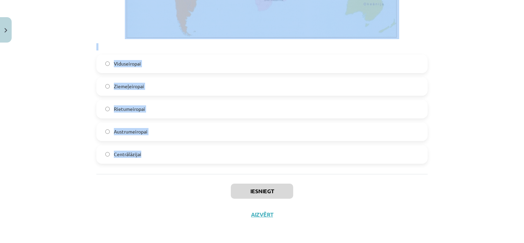
drag, startPoint x: 89, startPoint y: 65, endPoint x: 154, endPoint y: 154, distance: 110.1
click at [154, 154] on div "Mācību tēma: Ģeogrāfijas i - 10. klases 1.ieskaites mācību materiāls #4 2. tēma…" at bounding box center [262, 121] width 524 height 243
copy form "1 . Kuram no minētajiem pasaules vēsturiski ģeogrāfiskajam reģioniem pieder Per…"
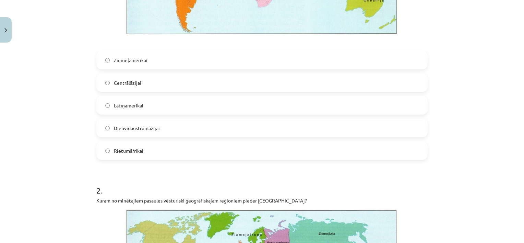
scroll to position [300, 0]
click at [138, 106] on span "Latīņamerikai" at bounding box center [128, 105] width 29 height 7
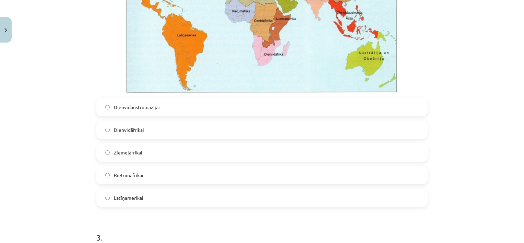
scroll to position [590, 0]
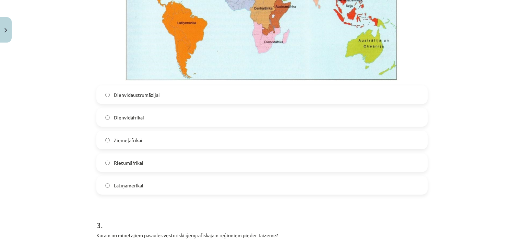
click at [151, 119] on label "Dienvidāfrikai" at bounding box center [262, 117] width 330 height 17
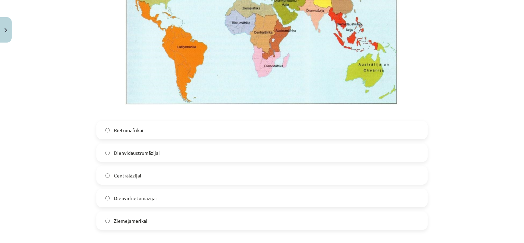
scroll to position [930, 0]
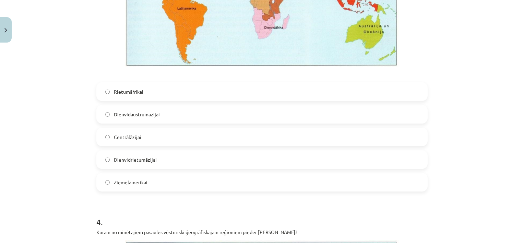
click at [164, 110] on label "Dienvidaustrumāzijai" at bounding box center [262, 114] width 330 height 17
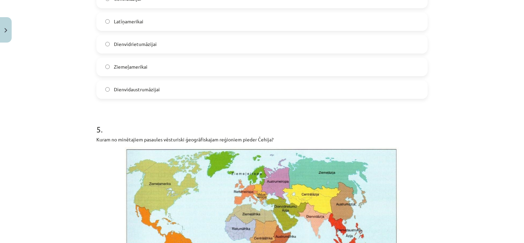
scroll to position [1362, 0]
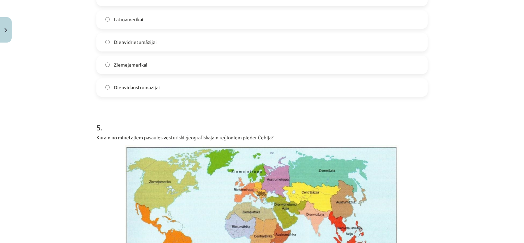
click at [150, 38] on span "Dienvidrietumāzijai" at bounding box center [135, 41] width 43 height 7
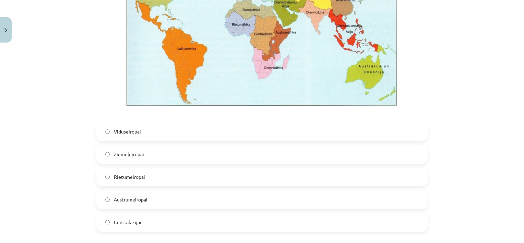
scroll to position [1564, 0]
click at [147, 133] on label "Viduseiropai" at bounding box center [262, 131] width 330 height 17
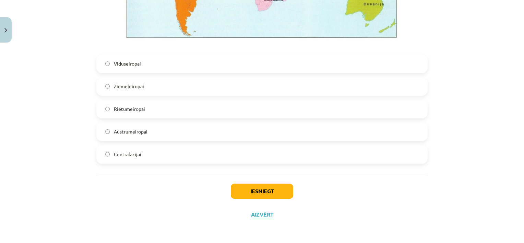
click at [270, 199] on div "Iesniegt Aizvērt" at bounding box center [261, 198] width 331 height 48
click at [275, 194] on button "Iesniegt" at bounding box center [262, 190] width 62 height 15
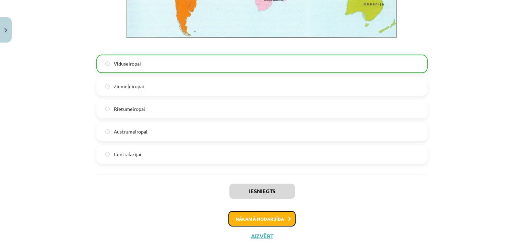
click at [260, 213] on button "Nākamā nodarbība" at bounding box center [261, 219] width 67 height 16
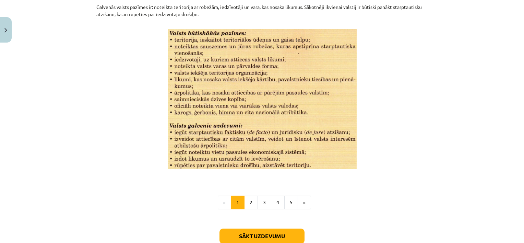
scroll to position [908, 0]
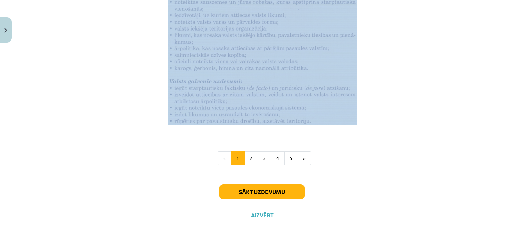
drag, startPoint x: 196, startPoint y: 119, endPoint x: 367, endPoint y: 113, distance: 171.6
copy div "Valstu veidošanās un klasifikācija 🎯 Mērķis: Veidot izpratni par valstu atšķirī…"
click at [247, 160] on button "2" at bounding box center [251, 158] width 14 height 14
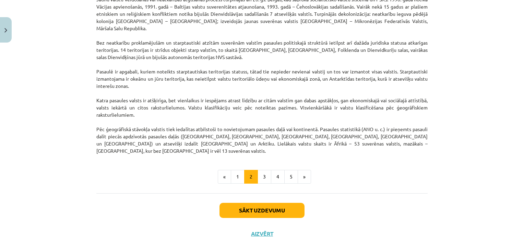
scroll to position [595, 0]
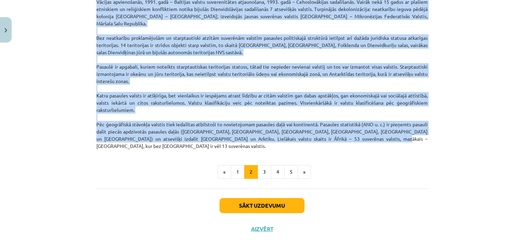
drag, startPoint x: 219, startPoint y: 109, endPoint x: 328, endPoint y: 131, distance: 110.6
copy div "Uzdevums Palīdzība Vēl 20. gs. sākumā pasaulē bija vien 57 valstis. Mūsdienās t…"
click at [259, 165] on button "3" at bounding box center [265, 172] width 14 height 14
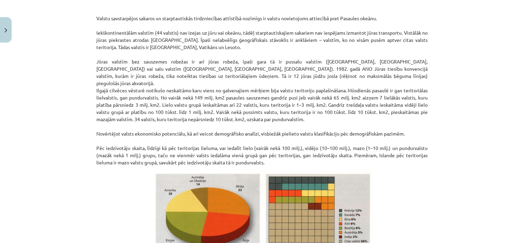
scroll to position [0, 0]
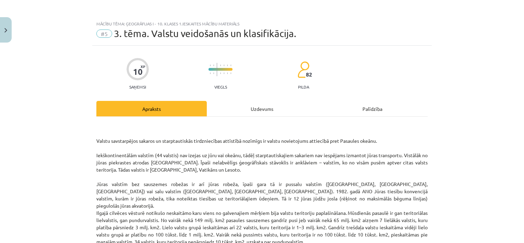
click at [53, 68] on div "Mācību tēma: Ģeogrāfijas i - 10. klases 1.ieskaites mācību materiāls #5 3. tēma…" at bounding box center [262, 121] width 524 height 243
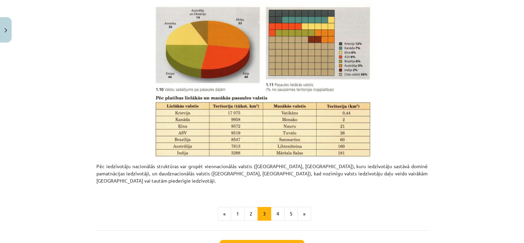
scroll to position [331, 0]
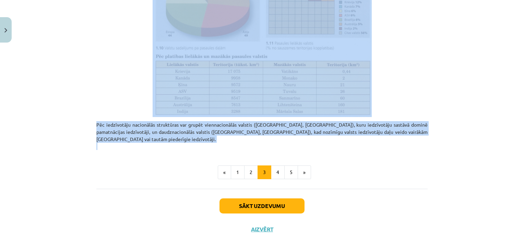
drag, startPoint x: 89, startPoint y: 139, endPoint x: 389, endPoint y: 129, distance: 299.9
click at [389, 129] on div "Mācību tēma: Ģeogrāfijas i - 10. klases 1.ieskaites mācību materiāls #5 3. tēma…" at bounding box center [262, 121] width 524 height 243
copy div "Valstu savstarpējos sakaros un starptautiskās tirdzniecības attīstībā nozīmīgs …"
click at [276, 165] on button "4" at bounding box center [278, 172] width 14 height 14
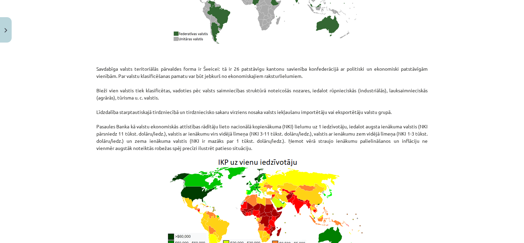
scroll to position [899, 0]
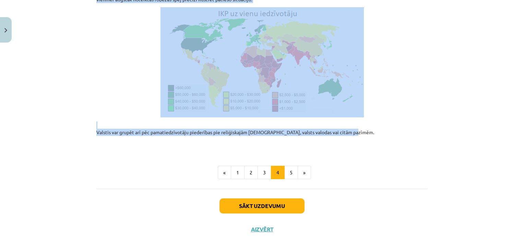
drag, startPoint x: 82, startPoint y: 75, endPoint x: 375, endPoint y: 114, distance: 295.8
click at [375, 114] on div "Mācību tēma: Ģeogrāfijas i - 10. klases 1.ieskaites mācību materiāls #5 3. tēma…" at bounding box center [262, 121] width 524 height 243
click at [287, 166] on button "5" at bounding box center [291, 173] width 14 height 14
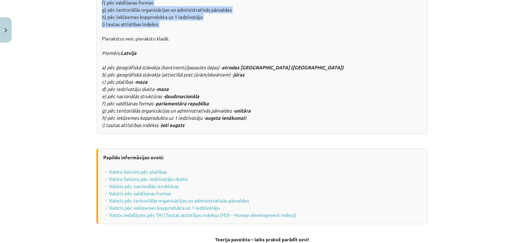
scroll to position [822, 0]
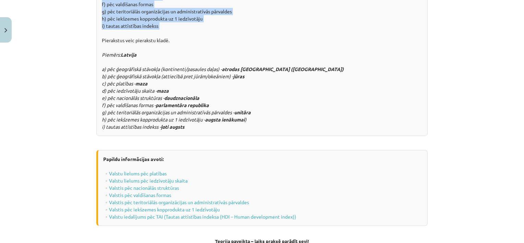
drag, startPoint x: 85, startPoint y: 96, endPoint x: 206, endPoint y: 105, distance: 121.4
click at [206, 105] on div "Mācību tēma: Ģeogrāfijas i - 10. klases 1.ieskaites mācību materiāls #5 3. tēma…" at bounding box center [262, 121] width 524 height 243
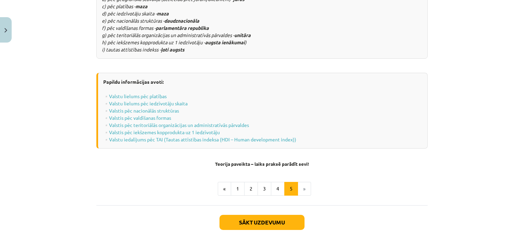
scroll to position [900, 0]
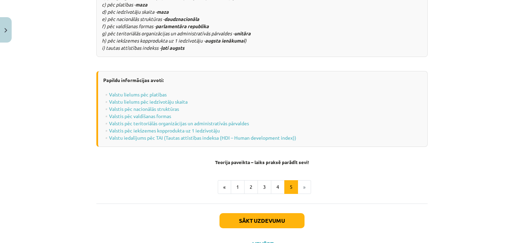
click at [343, 203] on div "Sākt uzdevumu Aizvērt" at bounding box center [261, 227] width 331 height 48
click at [267, 213] on button "Sākt uzdevumu" at bounding box center [261, 220] width 85 height 15
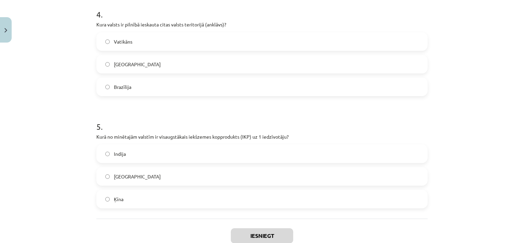
scroll to position [520, 0]
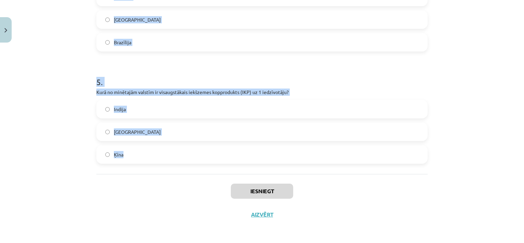
drag, startPoint x: 88, startPoint y: 134, endPoint x: 149, endPoint y: 160, distance: 66.8
click at [149, 160] on div "Mācību tēma: Ģeogrāfijas i - 10. klases 1.ieskaites mācību materiāls #5 3. tēma…" at bounding box center [262, 121] width 524 height 243
click at [44, 78] on div "Mācību tēma: Ģeogrāfijas i - 10. klases 1.ieskaites mācību materiāls #5 3. tēma…" at bounding box center [262, 121] width 524 height 243
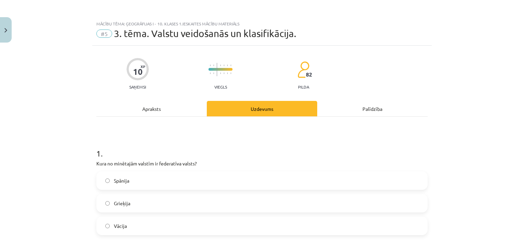
scroll to position [99, 0]
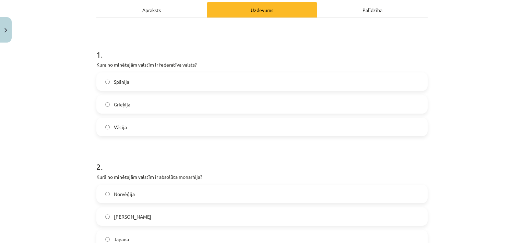
click at [126, 123] on label "Vācija" at bounding box center [262, 126] width 330 height 17
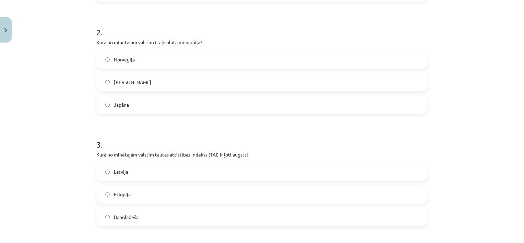
scroll to position [233, 0]
click at [135, 83] on span "Saūda Arābija" at bounding box center [132, 82] width 37 height 7
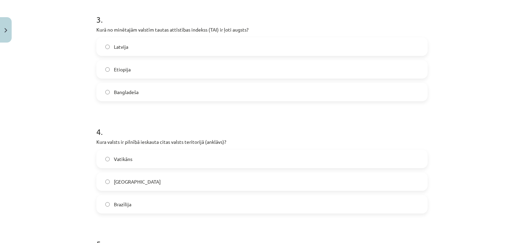
scroll to position [359, 0]
click at [134, 39] on label "Latvija" at bounding box center [262, 45] width 330 height 17
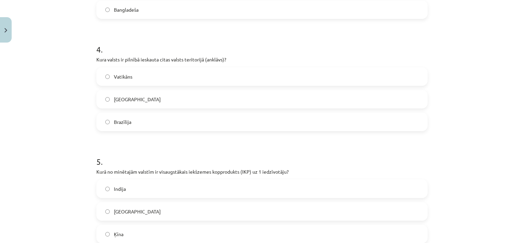
scroll to position [441, 0]
click at [155, 80] on label "Vatikāns" at bounding box center [262, 75] width 330 height 17
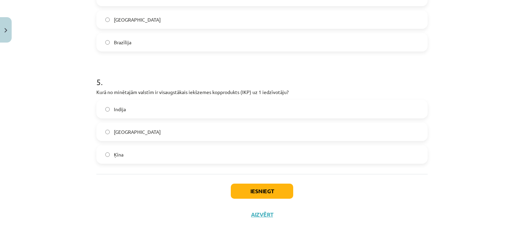
click at [147, 133] on label "ASV" at bounding box center [262, 131] width 330 height 17
click at [267, 190] on button "Iesniegt" at bounding box center [262, 190] width 62 height 15
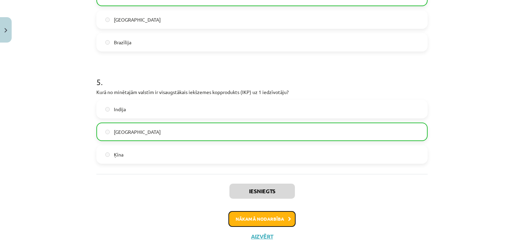
click at [249, 217] on button "Nākamā nodarbība" at bounding box center [261, 219] width 67 height 16
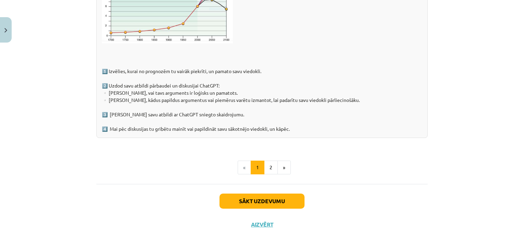
scroll to position [1104, 0]
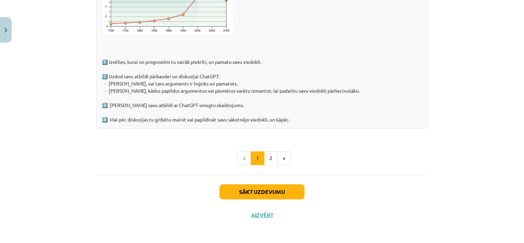
drag, startPoint x: 178, startPoint y: 118, endPoint x: 300, endPoint y: 119, distance: 121.4
click at [266, 158] on button "2" at bounding box center [271, 158] width 14 height 14
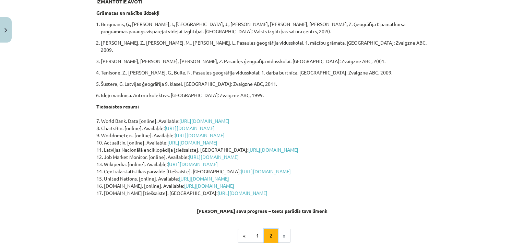
scroll to position [122, 0]
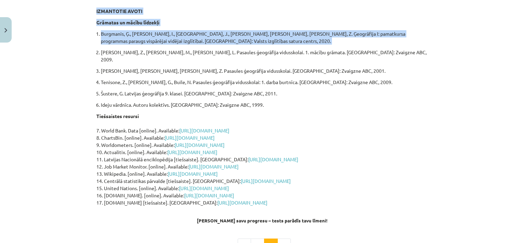
drag, startPoint x: 93, startPoint y: 10, endPoint x: 86, endPoint y: 50, distance: 40.5
click at [86, 50] on div "Mācību tēma: Ģeogrāfijas i - 10. klases 1.ieskaites mācību materiāls #6 4. tēma…" at bounding box center [262, 121] width 524 height 243
drag, startPoint x: 86, startPoint y: 50, endPoint x: 78, endPoint y: 47, distance: 8.5
click at [78, 47] on div "Mācību tēma: Ģeogrāfijas i - 10. klases 1.ieskaites mācību materiāls #6 4. tēma…" at bounding box center [262, 121] width 524 height 243
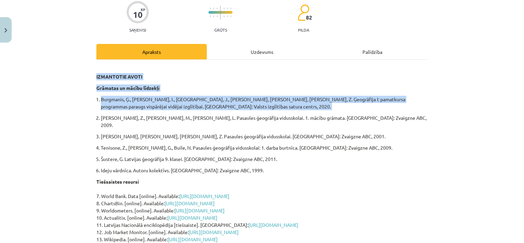
scroll to position [57, 0]
click at [211, 76] on p "IZMANTOTIE AVOTI" at bounding box center [261, 73] width 331 height 14
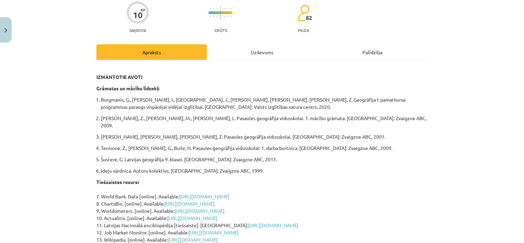
click at [265, 45] on div "Uzdevums" at bounding box center [262, 51] width 110 height 15
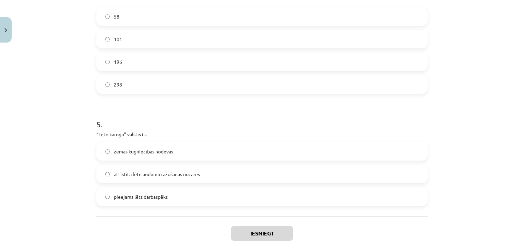
scroll to position [644, 0]
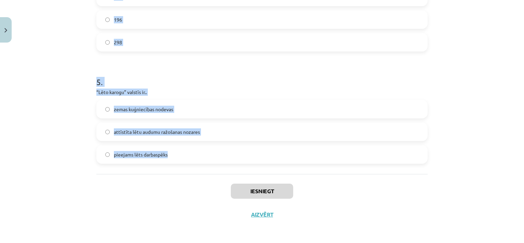
drag, startPoint x: 89, startPoint y: 133, endPoint x: 186, endPoint y: 169, distance: 103.5
click at [186, 169] on div "Mācību tēma: Ģeogrāfijas i - 10. klases 1.ieskaites mācību materiāls #6 4. tēma…" at bounding box center [262, 121] width 524 height 243
click at [85, 90] on div "Mācību tēma: Ģeogrāfijas i - 10. klases 1.ieskaites mācību materiāls #6 4. tēma…" at bounding box center [262, 121] width 524 height 243
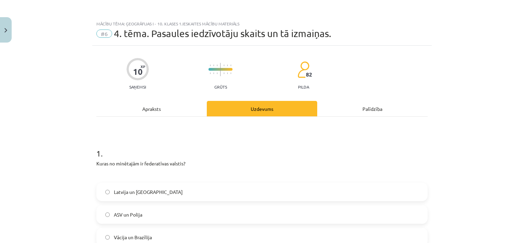
scroll to position [99, 0]
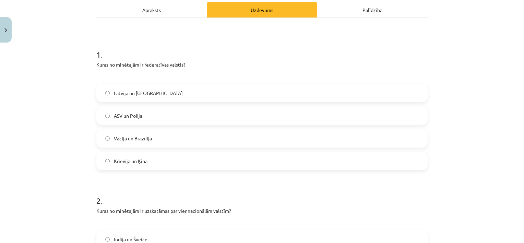
click at [135, 140] on span "Vācija un Brazīlija" at bounding box center [133, 138] width 38 height 7
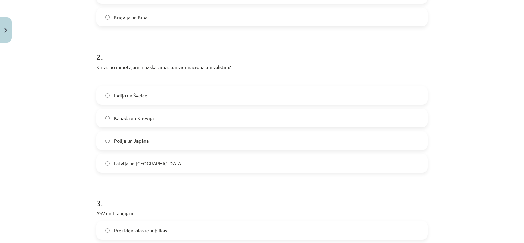
scroll to position [245, 0]
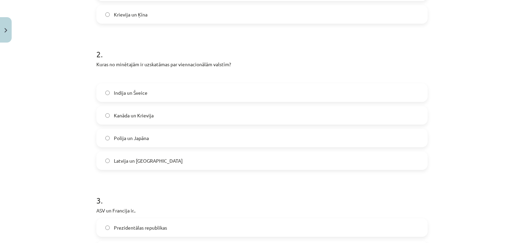
click at [142, 138] on span "Polija un Japāna" at bounding box center [131, 137] width 35 height 7
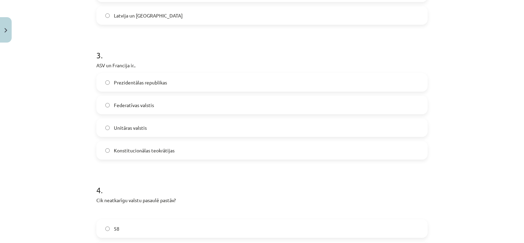
scroll to position [400, 0]
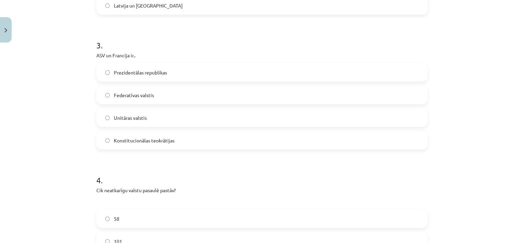
click at [153, 73] on span "Prezidentālas republikas" at bounding box center [140, 72] width 53 height 7
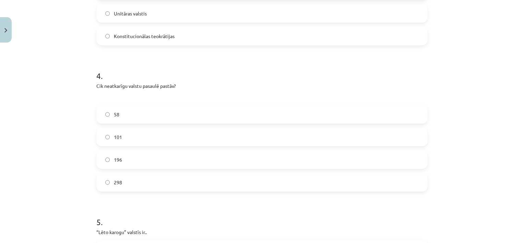
scroll to position [509, 0]
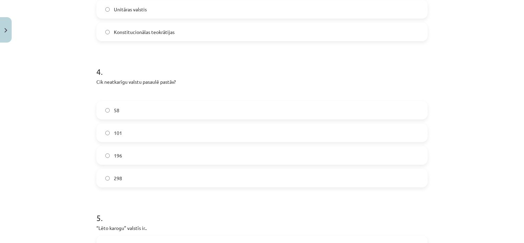
click at [140, 161] on label "196" at bounding box center [262, 155] width 330 height 17
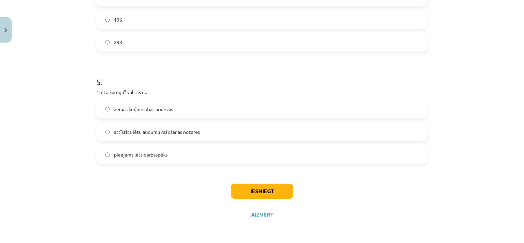
click at [174, 112] on label "zemas kuģniecības nodevas" at bounding box center [262, 108] width 330 height 17
click at [261, 190] on button "Iesniegt" at bounding box center [262, 190] width 62 height 15
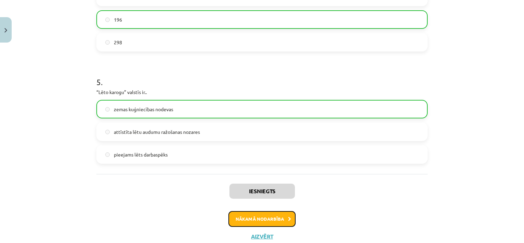
click at [258, 218] on button "Nākamā nodarbība" at bounding box center [261, 219] width 67 height 16
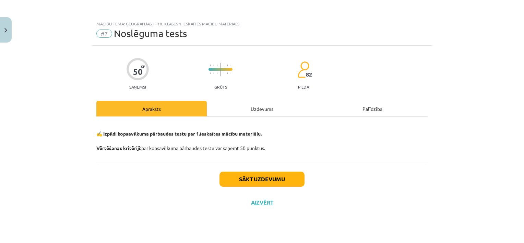
click at [250, 111] on div "Uzdevums" at bounding box center [262, 108] width 110 height 15
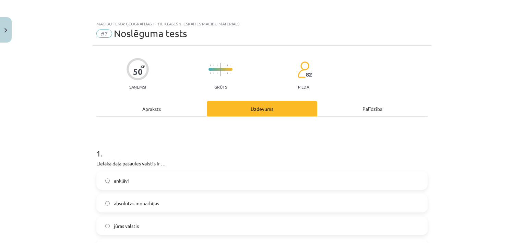
click at [169, 106] on div "Apraksts" at bounding box center [151, 108] width 110 height 15
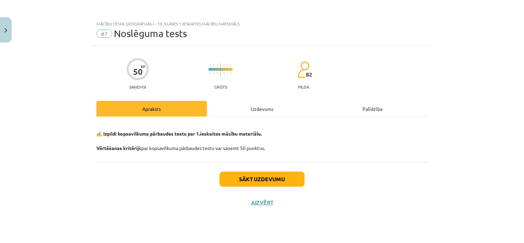
click at [247, 107] on div "Uzdevums" at bounding box center [262, 108] width 110 height 15
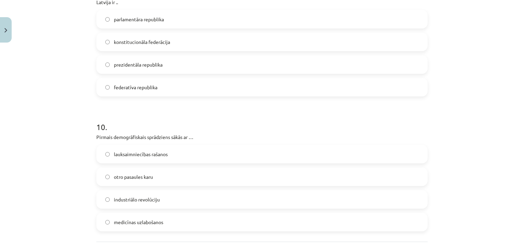
scroll to position [1464, 0]
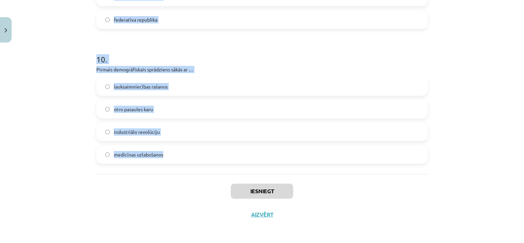
drag, startPoint x: 85, startPoint y: 142, endPoint x: 176, endPoint y: 161, distance: 93.3
click at [176, 161] on div "Mācību tēma: Ģeogrāfijas i - 10. klases 1.ieskaites mācību materiāls #7 Noslēgu…" at bounding box center [262, 121] width 524 height 243
click at [71, 97] on div "Mācību tēma: Ģeogrāfijas i - 10. klases 1.ieskaites mācību materiāls #7 Noslēgu…" at bounding box center [262, 121] width 524 height 243
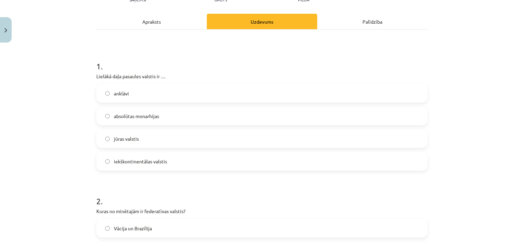
scroll to position [91, 0]
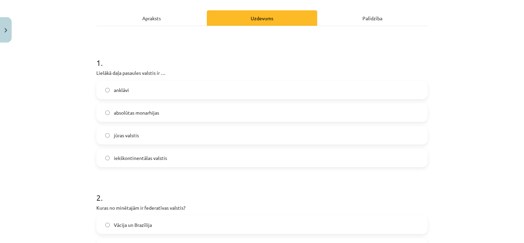
click at [146, 156] on span "iekškontinentālas valstis" at bounding box center [140, 157] width 53 height 7
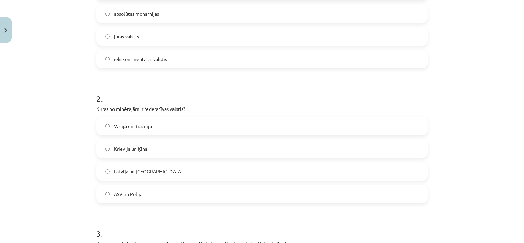
scroll to position [198, 0]
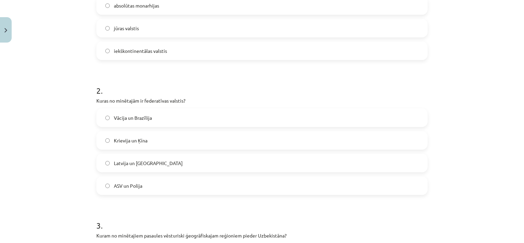
click at [141, 118] on span "Vācija un Brazīlija" at bounding box center [133, 117] width 38 height 7
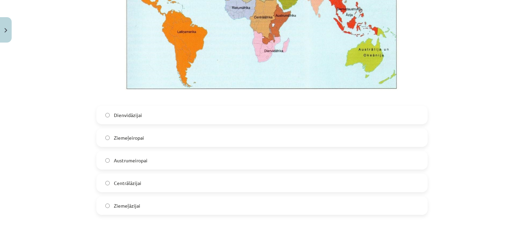
scroll to position [515, 0]
click at [140, 185] on label "Centrālāzijai" at bounding box center [262, 182] width 330 height 17
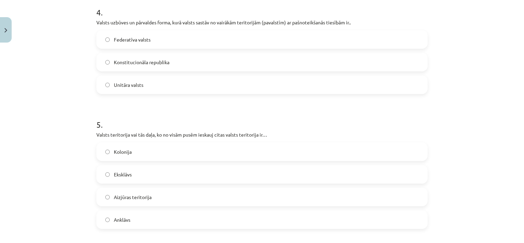
scroll to position [754, 0]
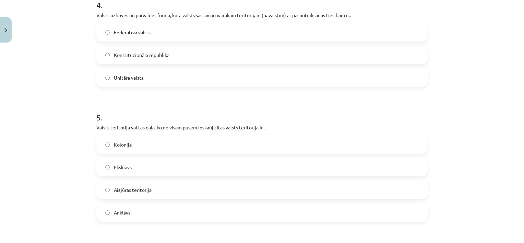
click at [152, 30] on label "Federatīva valsts" at bounding box center [262, 32] width 330 height 17
click at [131, 211] on label "Anklāvs" at bounding box center [262, 212] width 330 height 17
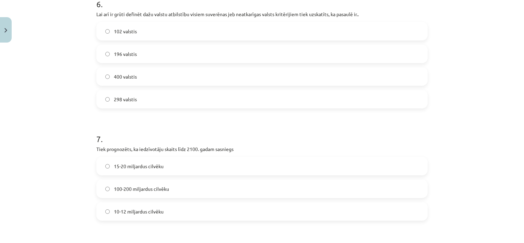
scroll to position [1003, 0]
click at [147, 212] on span "10-12 miljardus cilvēku" at bounding box center [139, 210] width 50 height 7
click at [122, 52] on span "196 valstis" at bounding box center [125, 53] width 23 height 7
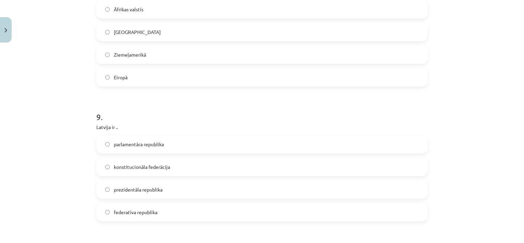
scroll to position [1270, 0]
click at [156, 14] on label "Āfrikas valstīs" at bounding box center [262, 10] width 330 height 17
click at [154, 145] on span "parlamentāra republika" at bounding box center [139, 145] width 50 height 7
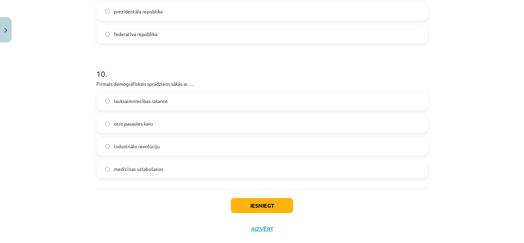
scroll to position [1450, 0]
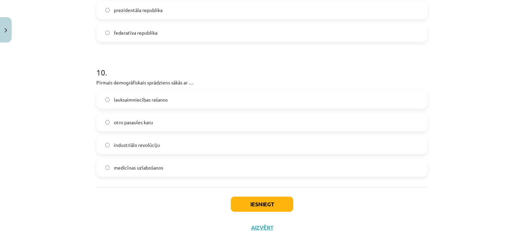
click at [169, 99] on label "lauksaimniecības rašanos" at bounding box center [262, 99] width 330 height 17
click at [266, 201] on button "Iesniegt" at bounding box center [262, 203] width 62 height 15
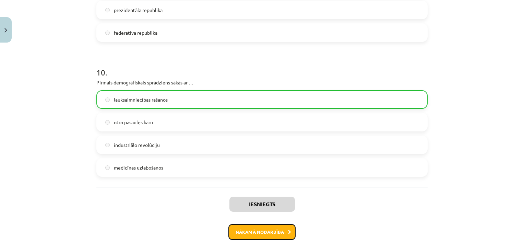
click at [263, 231] on button "Nākamā nodarbība" at bounding box center [261, 232] width 67 height 16
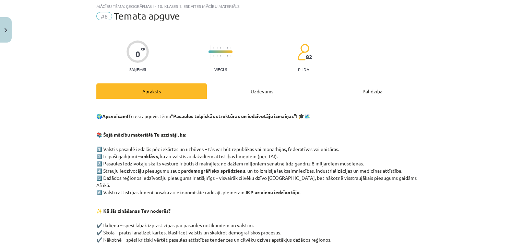
scroll to position [17, 0]
click at [261, 95] on div "Uzdevums" at bounding box center [262, 91] width 110 height 15
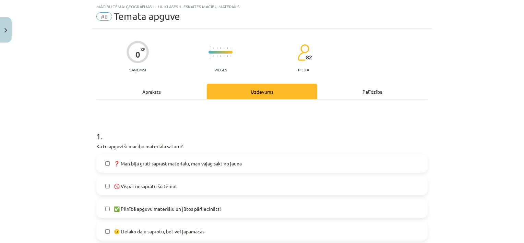
click at [155, 86] on div "Apraksts" at bounding box center [151, 91] width 110 height 15
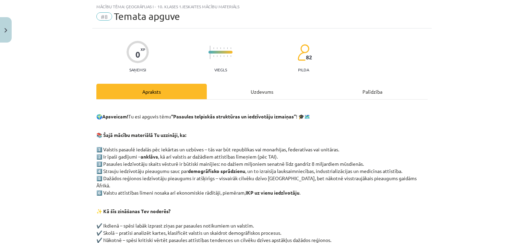
click at [233, 89] on div "Uzdevums" at bounding box center [262, 91] width 110 height 15
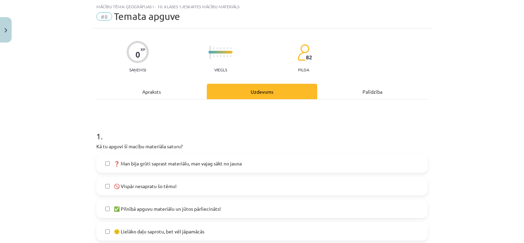
click at [178, 160] on span "❓ Man bija grūti saprast materiālu, man vajag sākt no jauna" at bounding box center [178, 163] width 128 height 7
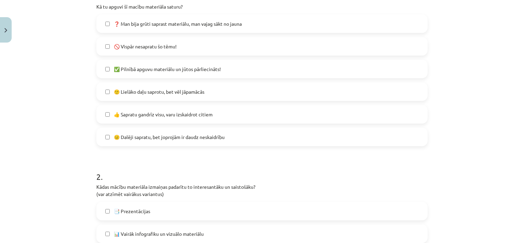
scroll to position [157, 0]
click at [189, 72] on label "✅ Pilnībā apguvu materiālu un jūtos pārliecināts!" at bounding box center [262, 68] width 330 height 17
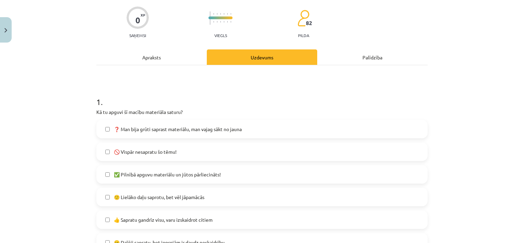
scroll to position [51, 0]
click at [186, 123] on label "❓ Man bija grūti saprast materiālu, man vajag sākt no jauna" at bounding box center [262, 129] width 330 height 17
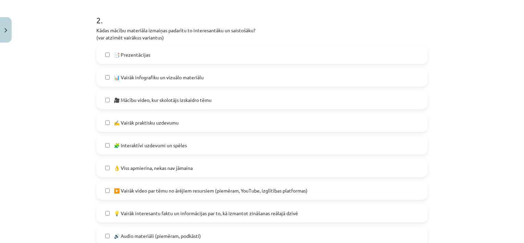
scroll to position [314, 0]
click at [155, 81] on label "📊 Vairāk infografiku un vizuālo materiālu" at bounding box center [262, 76] width 330 height 17
click at [154, 53] on label "📑 Prezentācijas" at bounding box center [262, 53] width 330 height 17
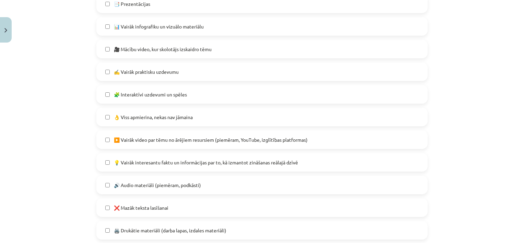
scroll to position [366, 0]
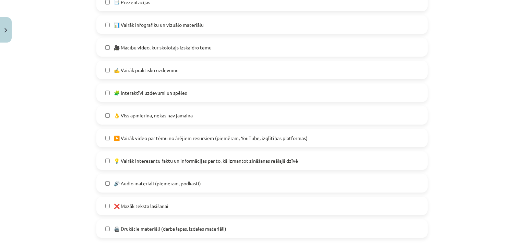
click at [174, 69] on span "✍️ Vairāk praktisku uzdevumu" at bounding box center [146, 70] width 65 height 7
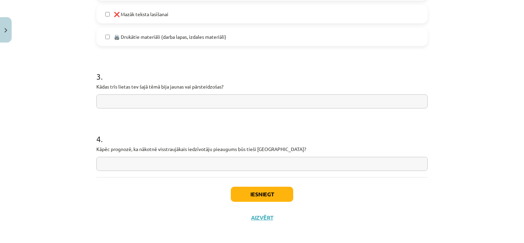
scroll to position [560, 0]
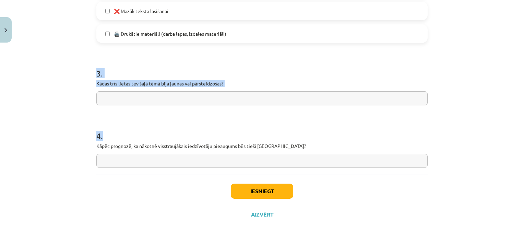
drag, startPoint x: 89, startPoint y: 74, endPoint x: 283, endPoint y: 153, distance: 209.0
click at [126, 95] on input "text" at bounding box center [261, 98] width 331 height 14
paste input "**********"
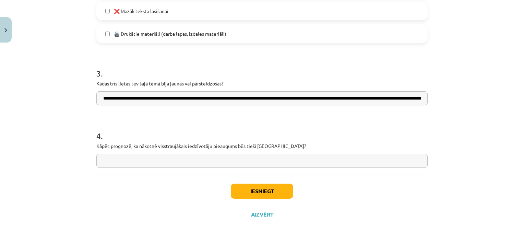
scroll to position [0, 455]
type input "**********"
click at [130, 157] on input "text" at bounding box center [261, 161] width 331 height 14
click at [165, 213] on div "Iesniegt Aizvērt" at bounding box center [261, 198] width 331 height 48
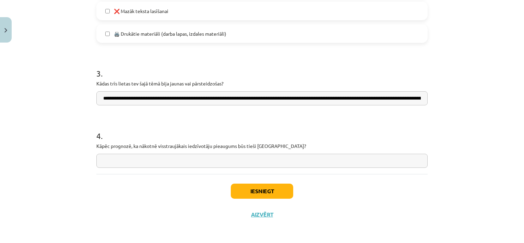
click at [180, 165] on input "text" at bounding box center [261, 161] width 331 height 14
paste input "**********"
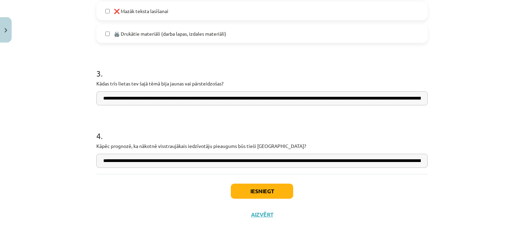
scroll to position [0, 450]
type input "**********"
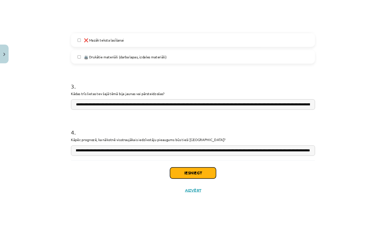
scroll to position [0, 0]
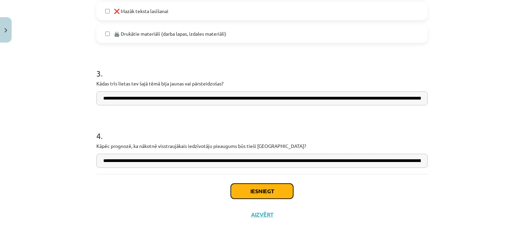
click at [261, 194] on button "Iesniegt" at bounding box center [262, 190] width 62 height 15
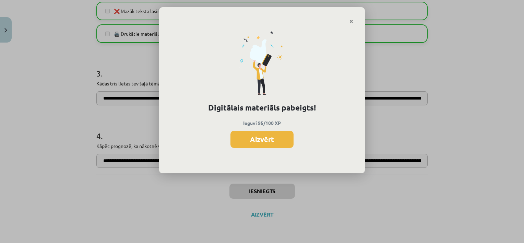
click at [256, 151] on div "Digitālais materiāls pabeigts! Ieguvi 95/100 XP Aizvērt" at bounding box center [262, 99] width 206 height 150
click at [266, 139] on button "Aizvērt" at bounding box center [261, 139] width 63 height 17
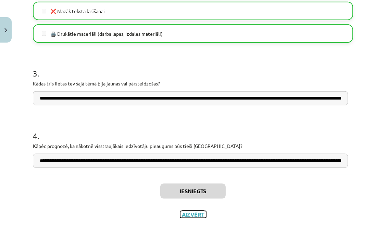
click at [193, 214] on button "Aizvērt" at bounding box center [193, 214] width 26 height 7
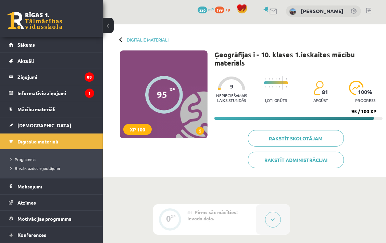
scroll to position [2, 0]
click at [138, 39] on link "Digitālie materiāli" at bounding box center [148, 39] width 42 height 5
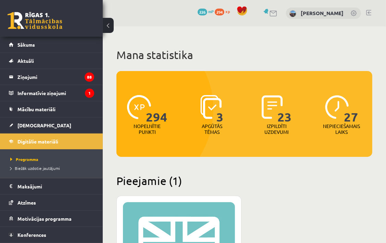
click at [52, 93] on legend "Informatīvie ziņojumi 1" at bounding box center [55, 93] width 77 height 16
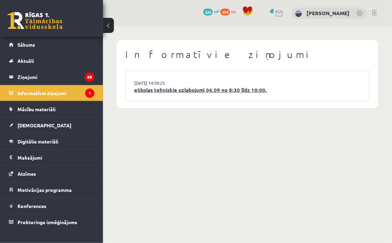
click at [153, 89] on link "eSkolas tehniskie uzlabojumi 04.09 no 8:30 līdz 10:00." at bounding box center [247, 90] width 226 height 8
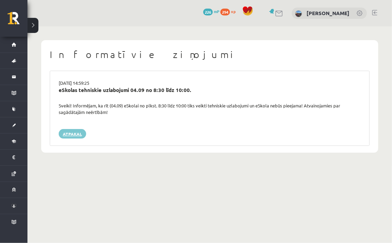
click at [72, 136] on link "Atpakaļ" at bounding box center [72, 134] width 27 height 10
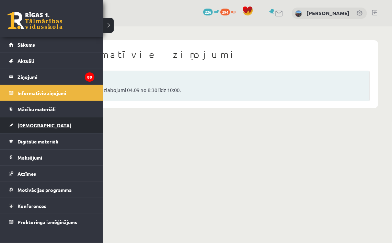
click at [27, 126] on span "[DEMOGRAPHIC_DATA]" at bounding box center [44, 125] width 54 height 6
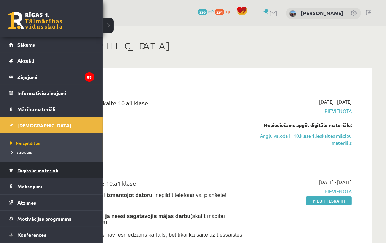
click at [19, 172] on link "Digitālie materiāli" at bounding box center [51, 170] width 85 height 16
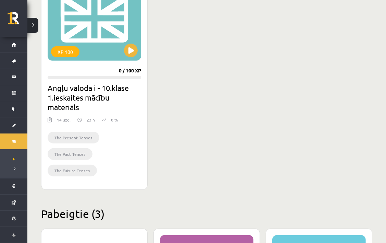
scroll to position [189, 0]
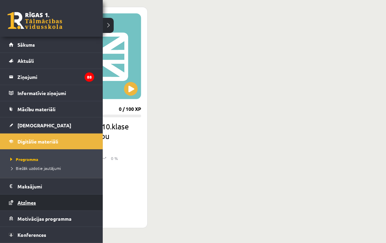
click at [27, 204] on span "Atzīmes" at bounding box center [26, 202] width 19 height 6
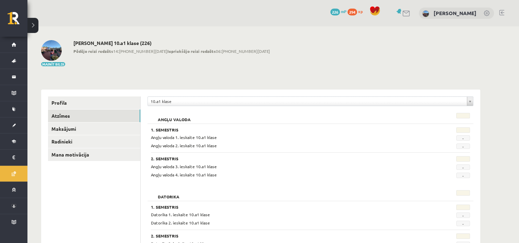
click at [256, 143] on div "Angļu valoda 2. ieskaite 10.a1 klase" at bounding box center [283, 145] width 274 height 7
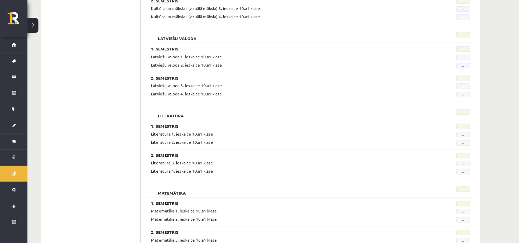
scroll to position [620, 0]
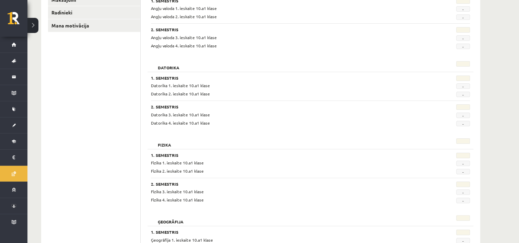
scroll to position [137, 0]
